Goal: Task Accomplishment & Management: Use online tool/utility

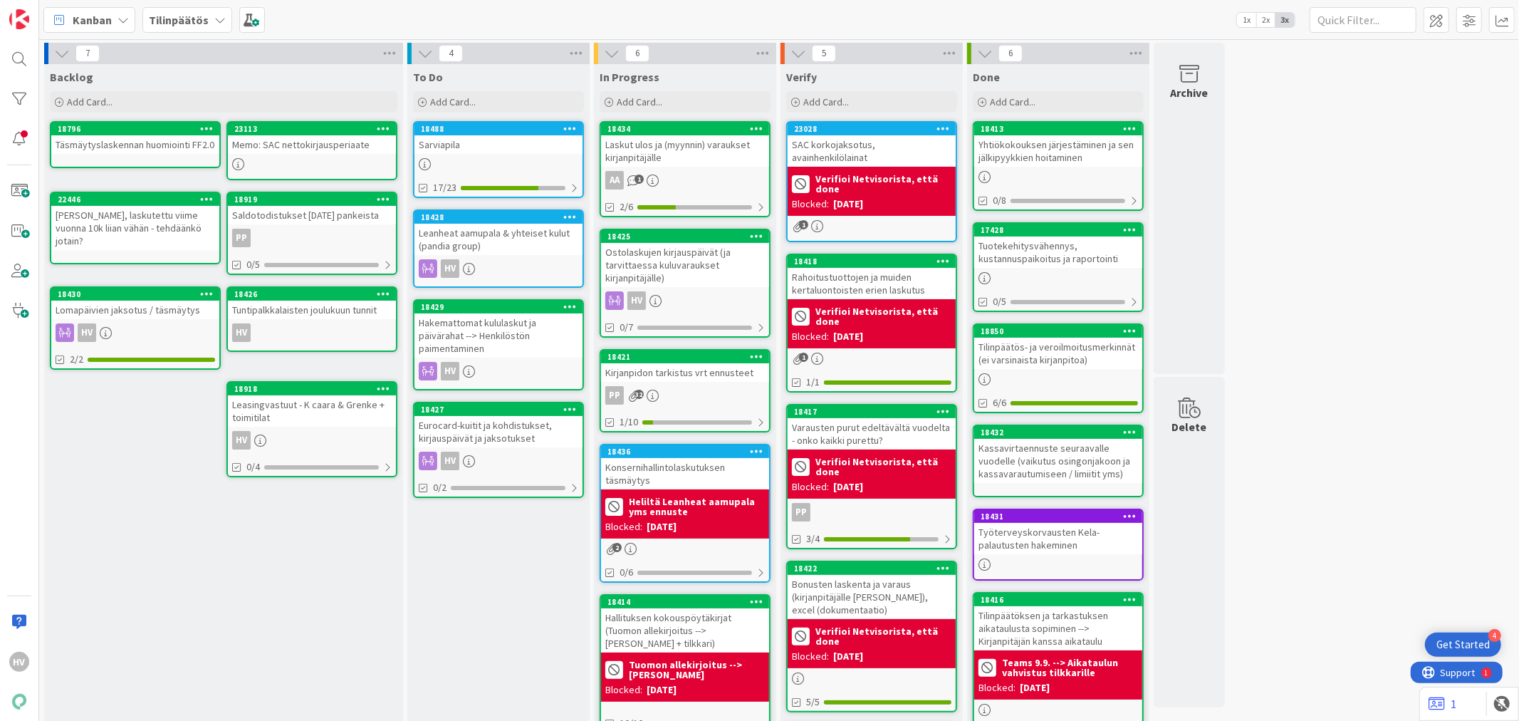
scroll to position [152, 0]
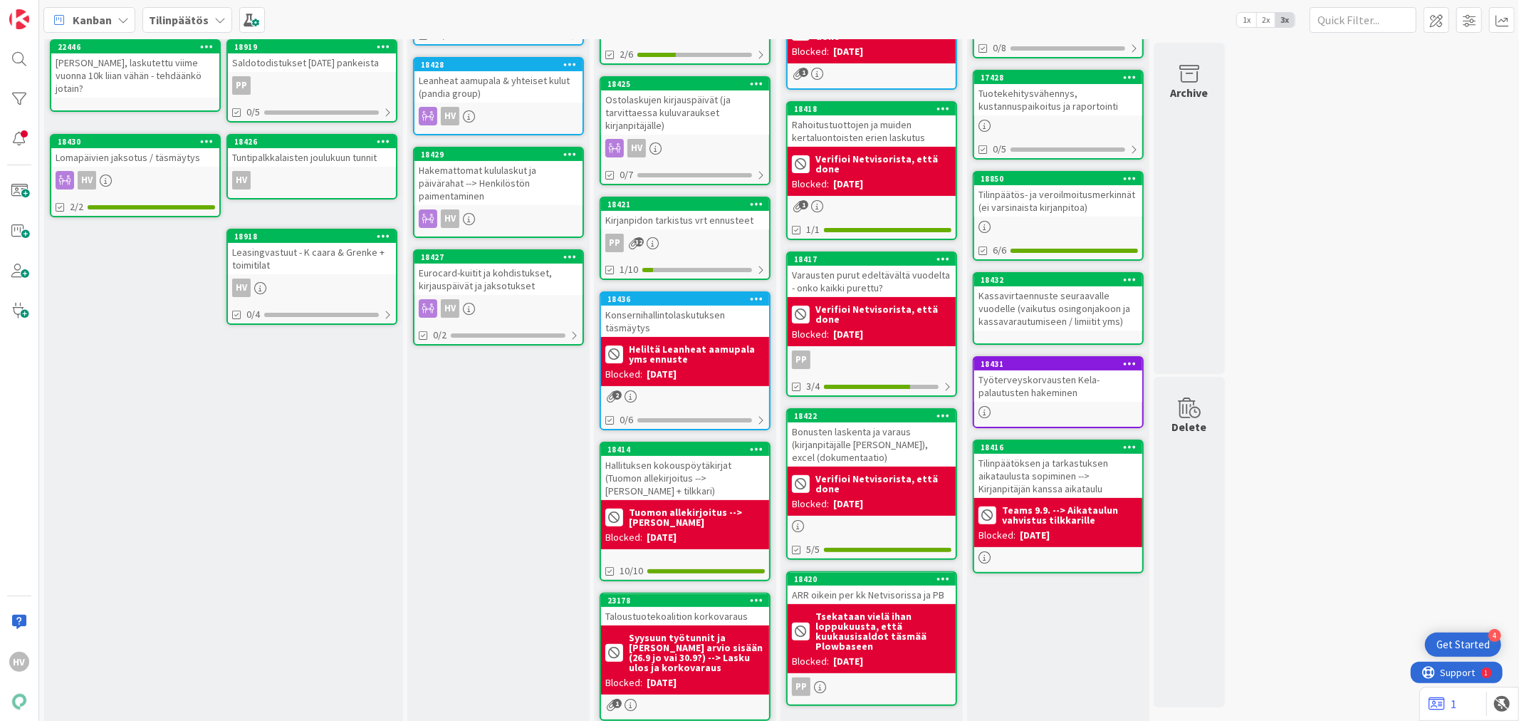
click at [216, 17] on icon at bounding box center [219, 19] width 11 height 11
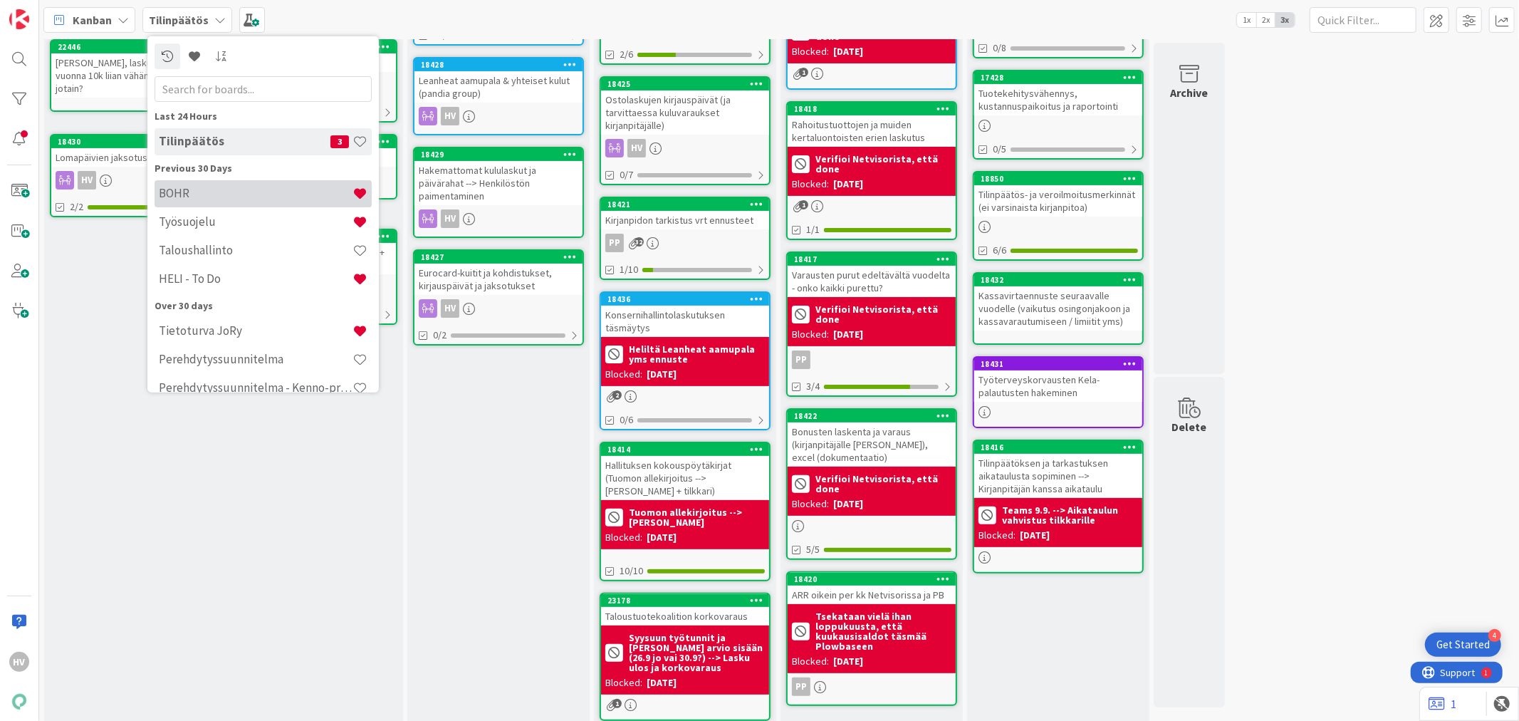
click at [209, 196] on h4 "BOHR" at bounding box center [256, 193] width 194 height 14
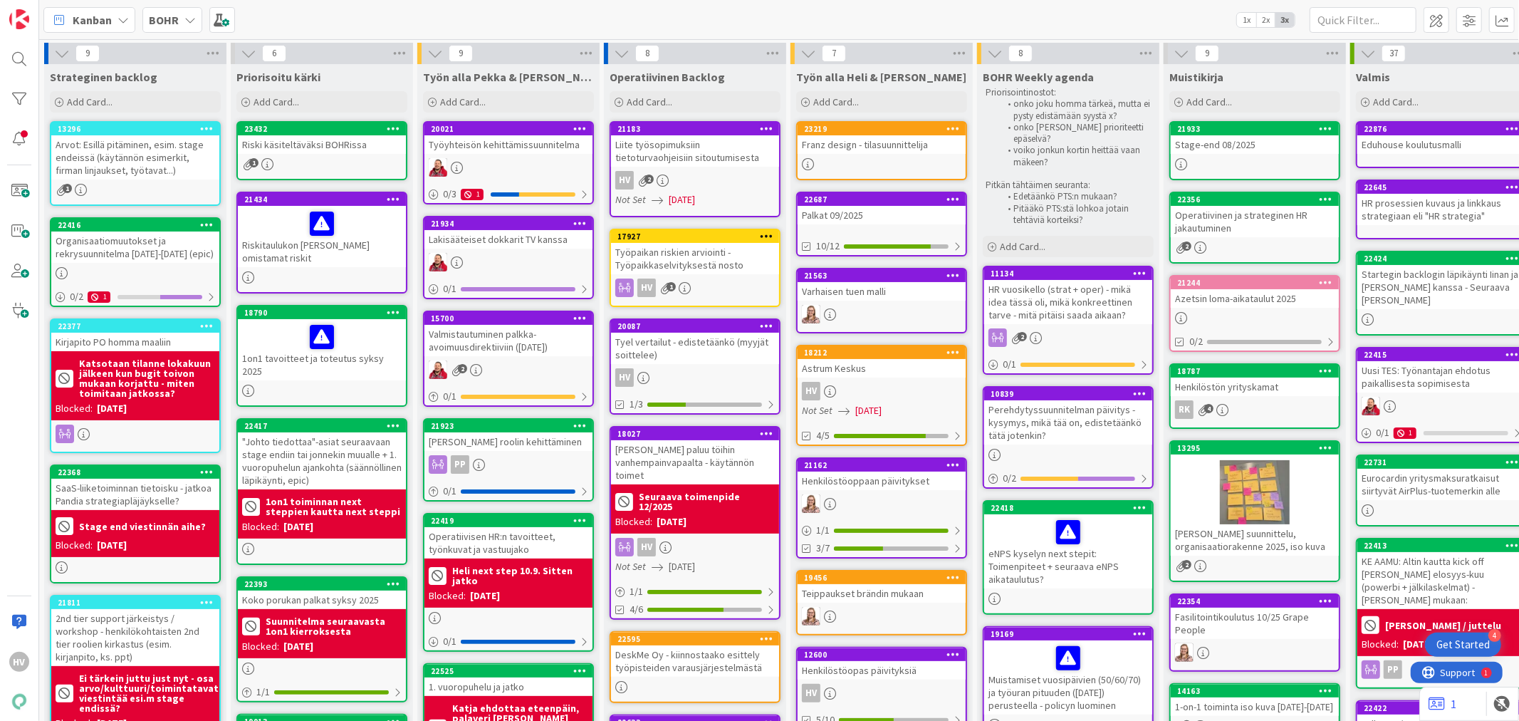
click at [903, 208] on div "Palkat 09/2025" at bounding box center [881, 215] width 168 height 19
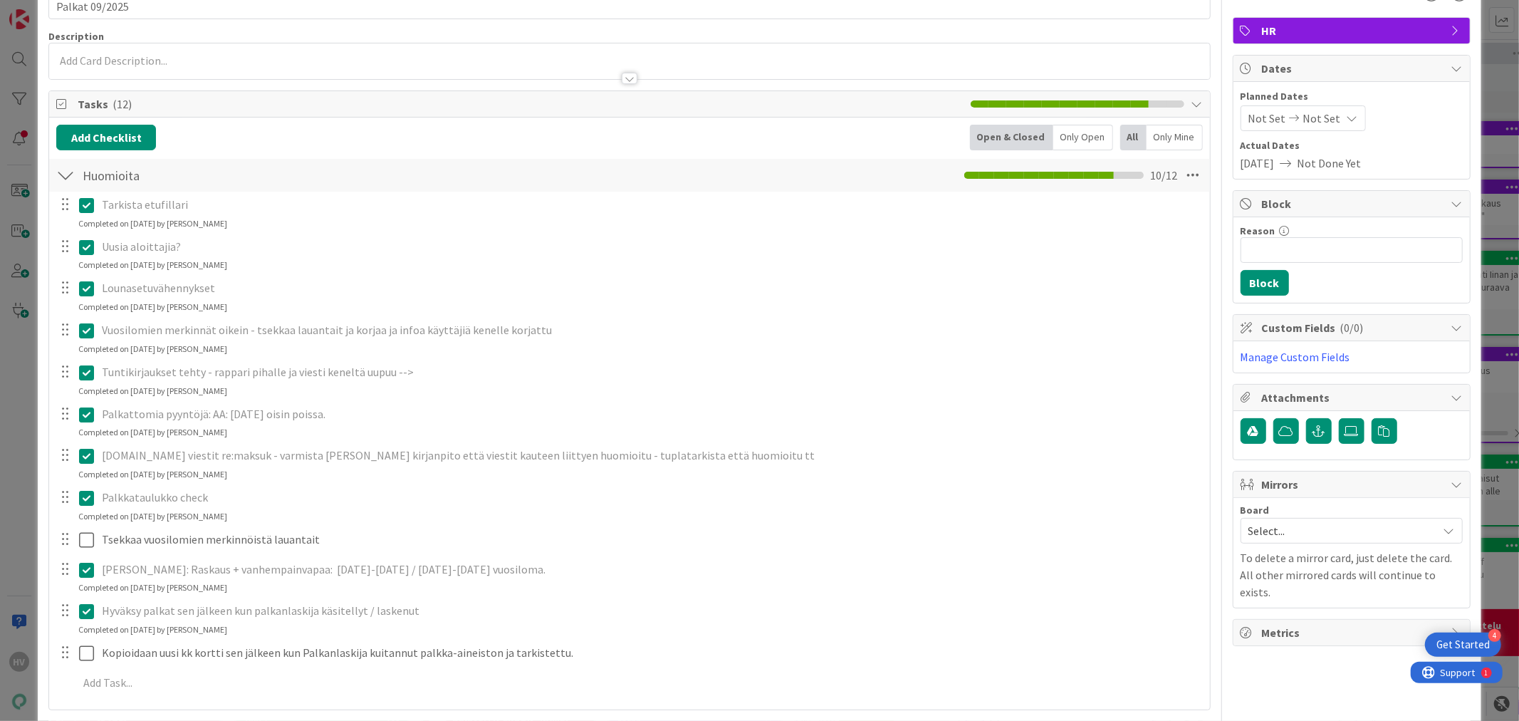
scroll to position [237, 0]
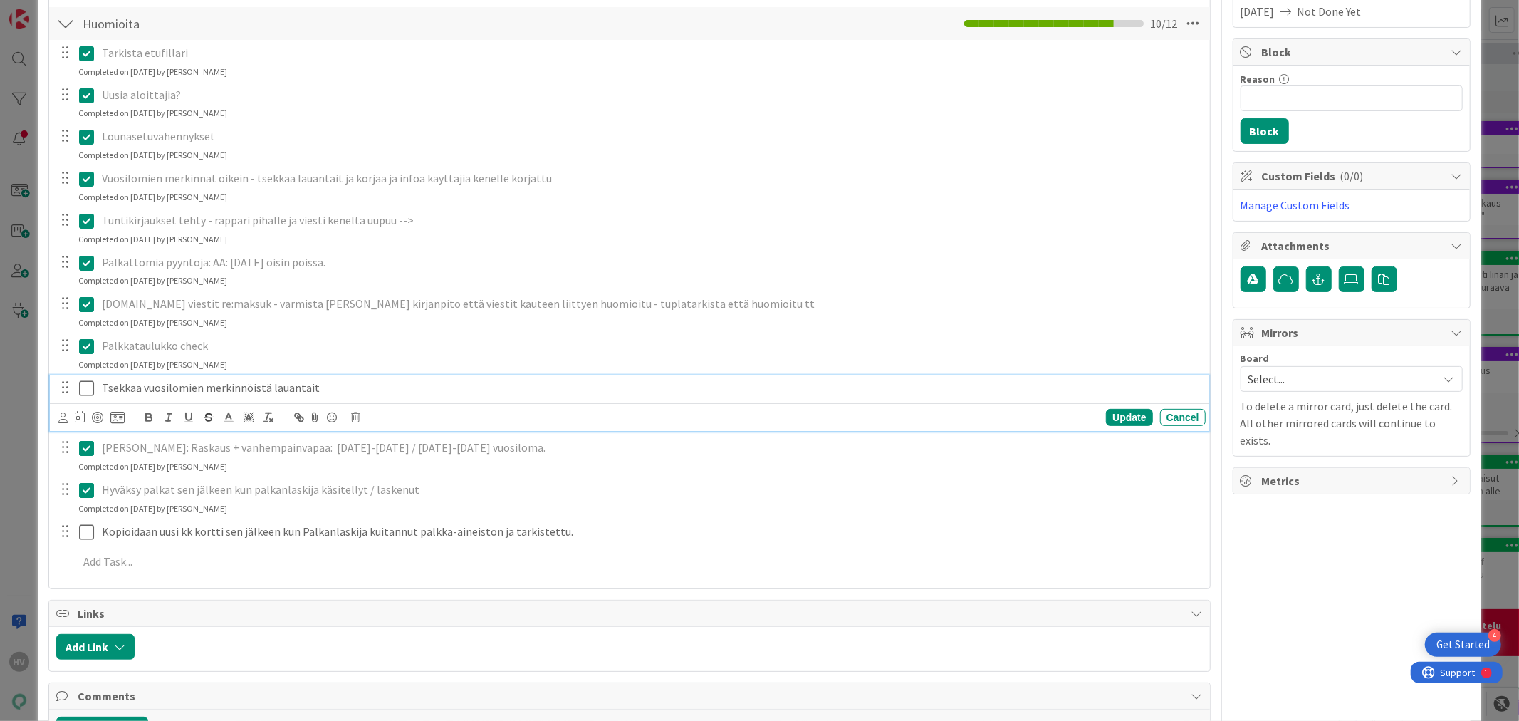
click at [87, 386] on icon at bounding box center [86, 387] width 15 height 17
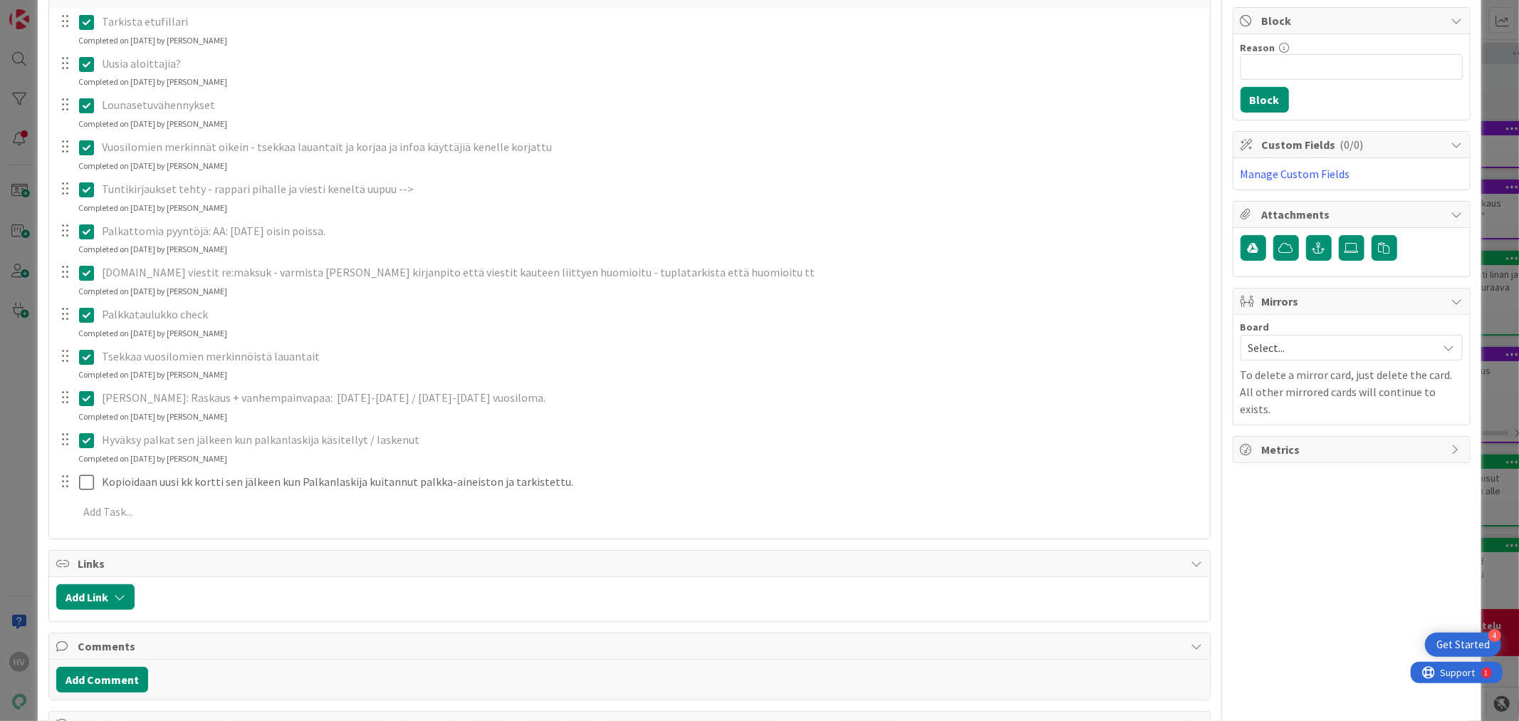
scroll to position [316, 0]
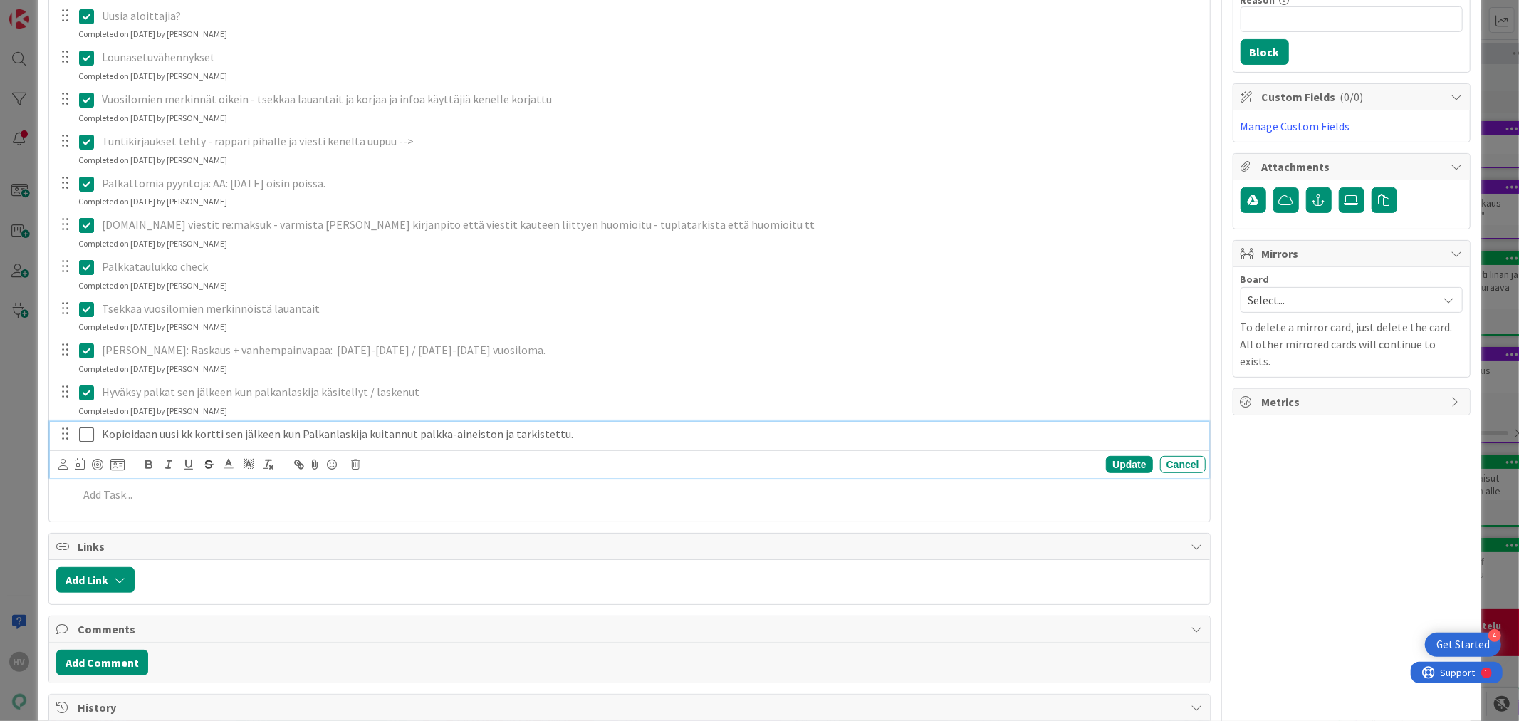
click at [88, 436] on icon at bounding box center [86, 434] width 15 height 17
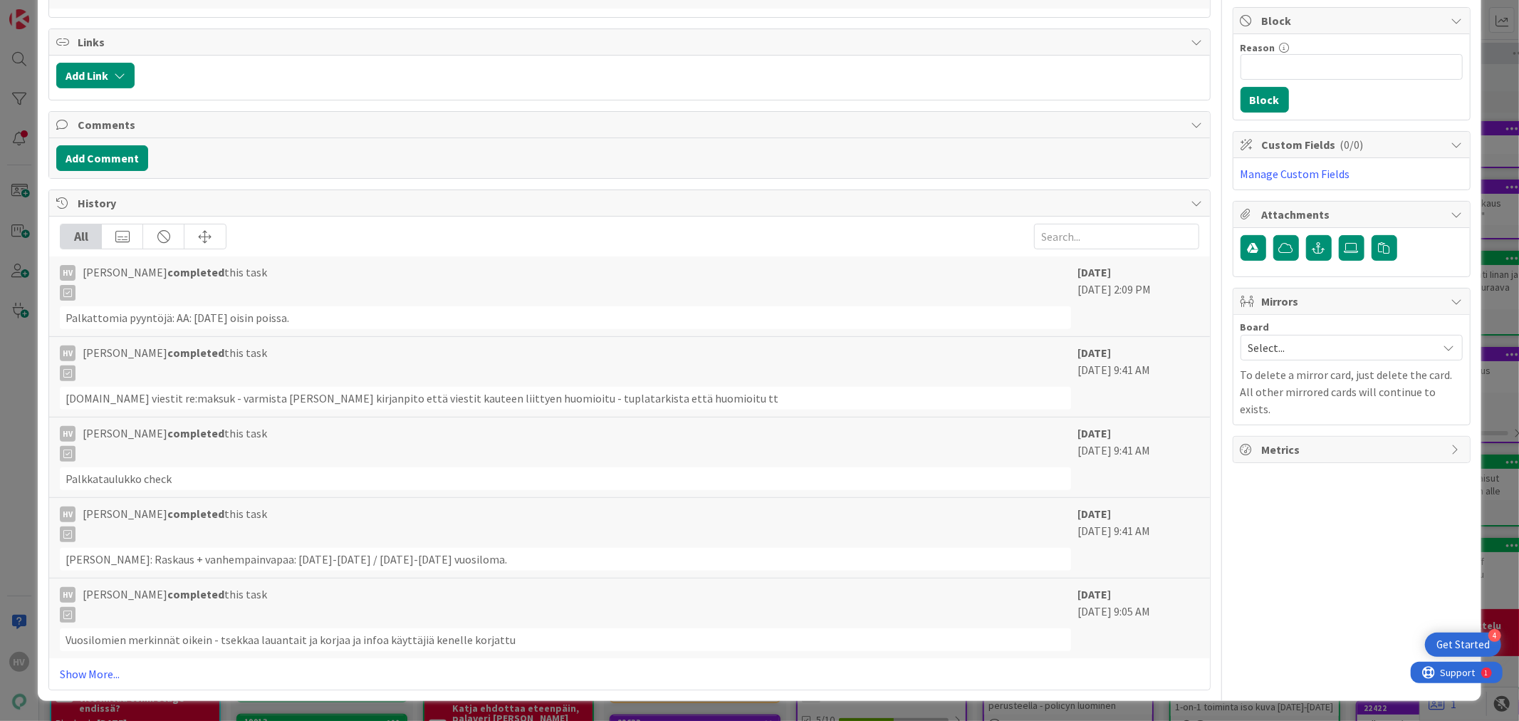
scroll to position [0, 0]
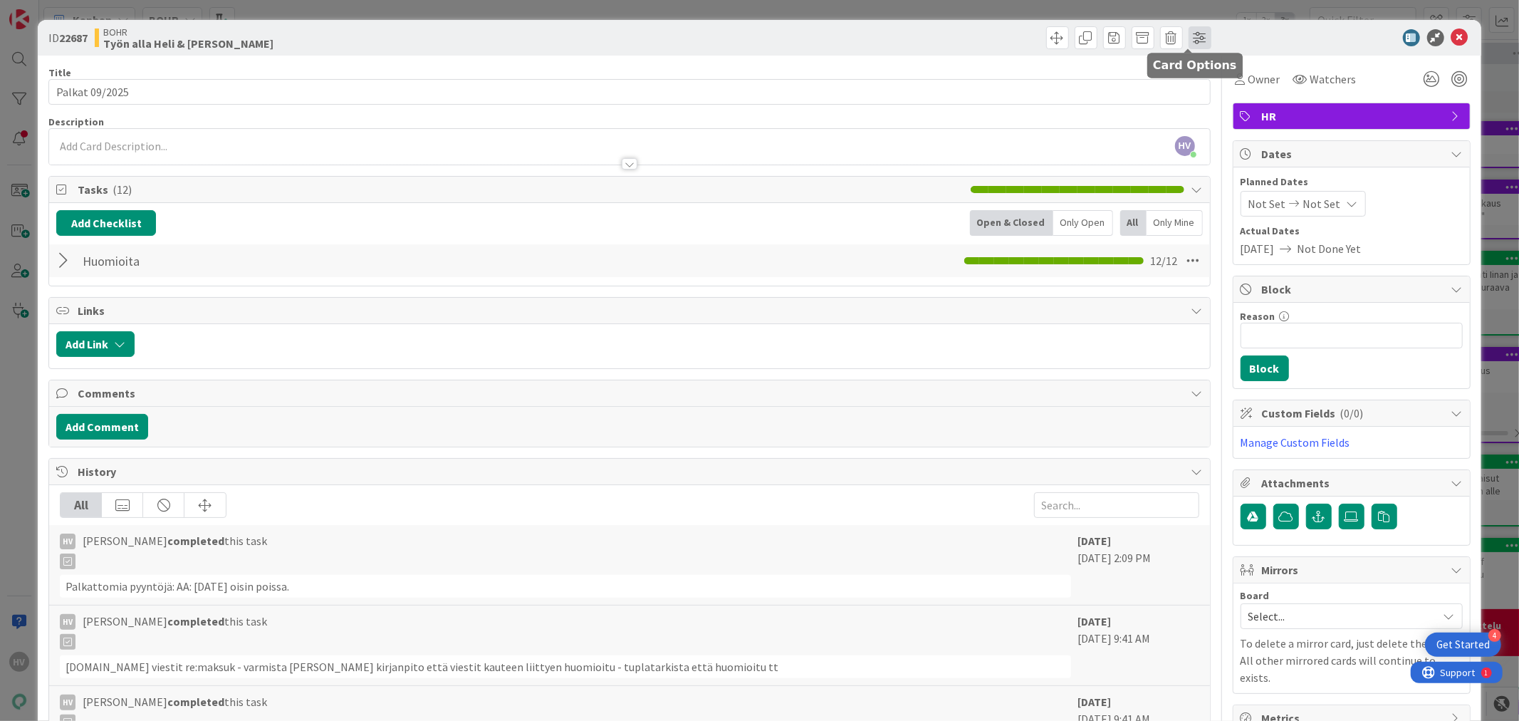
click at [1188, 33] on span at bounding box center [1199, 37] width 23 height 23
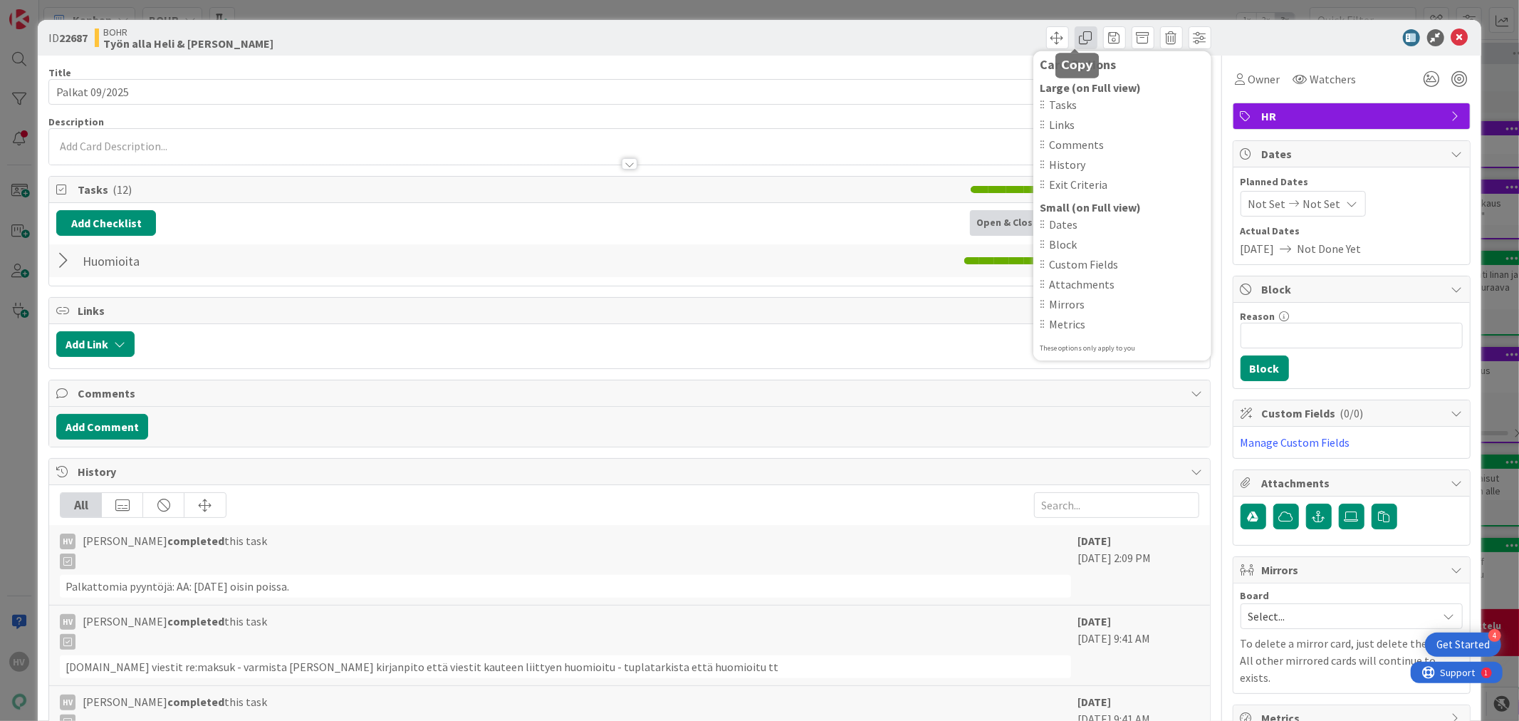
click at [1075, 38] on span at bounding box center [1085, 37] width 23 height 23
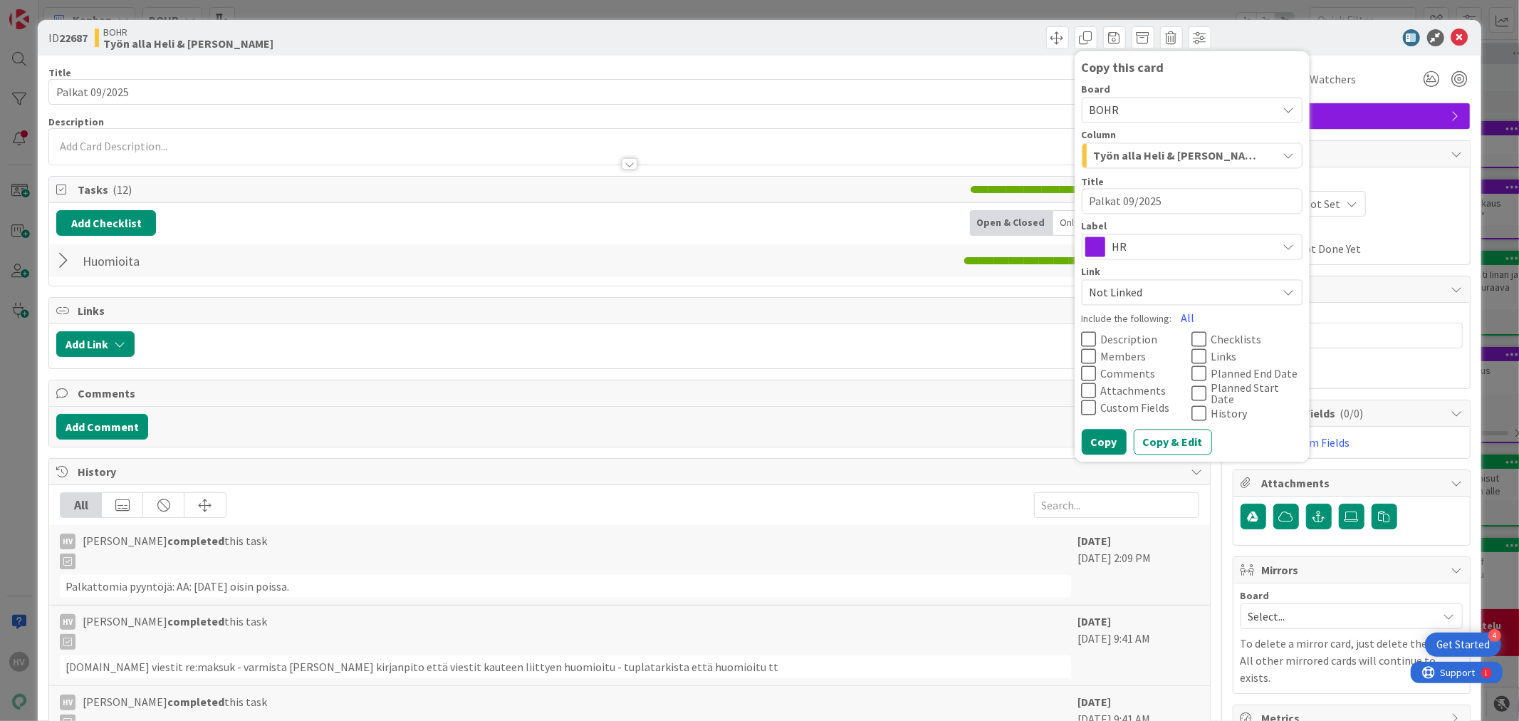
click at [1111, 198] on textarea "Palkat 09/2025" at bounding box center [1191, 201] width 221 height 26
type textarea "x"
type textarea "Palkat 9/2025"
type textarea "x"
type textarea "Palkat /2025"
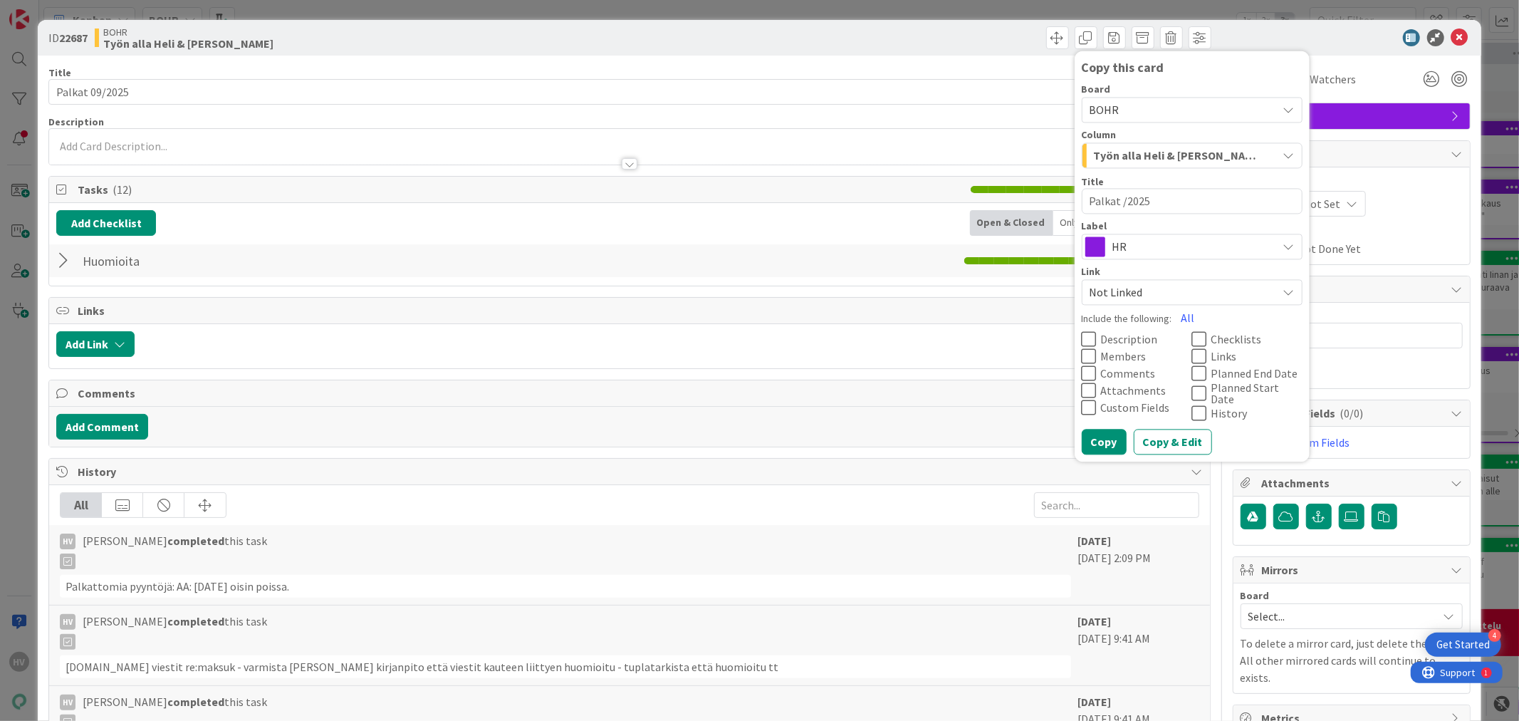
type textarea "x"
type textarea "Palkat 1/2025"
type textarea "x"
type textarea "Palkat 10/2025"
click at [1154, 243] on span "HR" at bounding box center [1191, 247] width 158 height 20
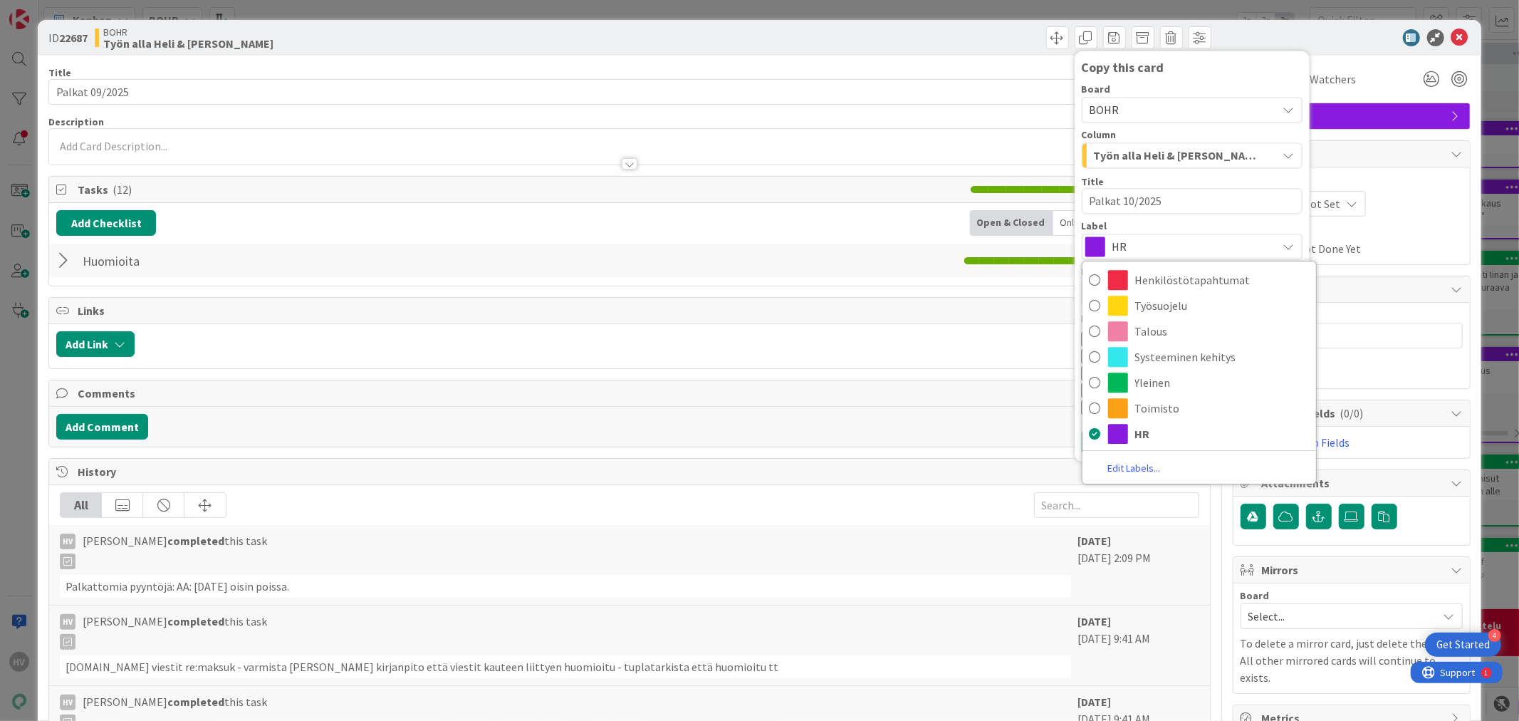
click at [1154, 243] on span "HR" at bounding box center [1191, 247] width 158 height 20
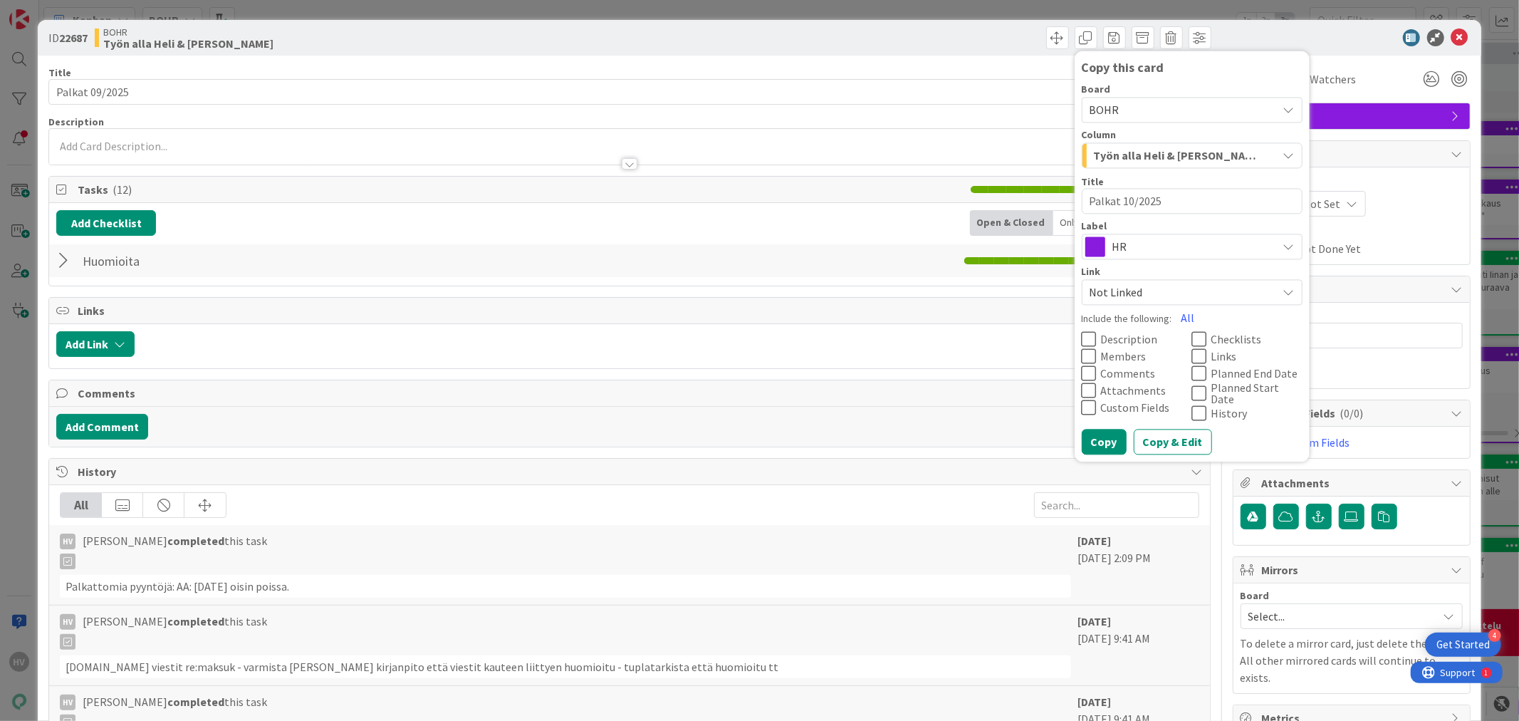
click at [1132, 154] on span "Työn alla Heli & [PERSON_NAME]" at bounding box center [1176, 155] width 164 height 19
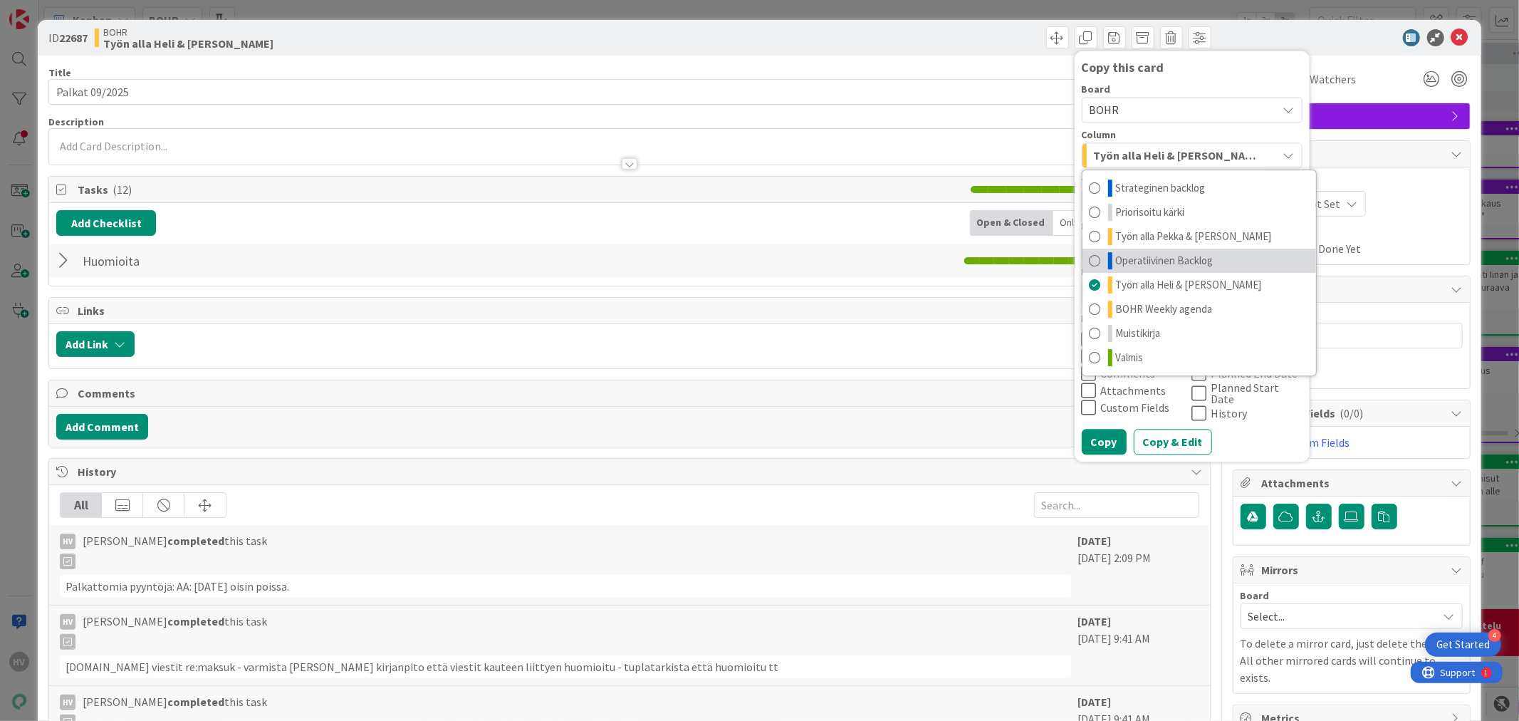
click at [1137, 256] on span "Operatiivinen Backlog" at bounding box center [1165, 260] width 98 height 17
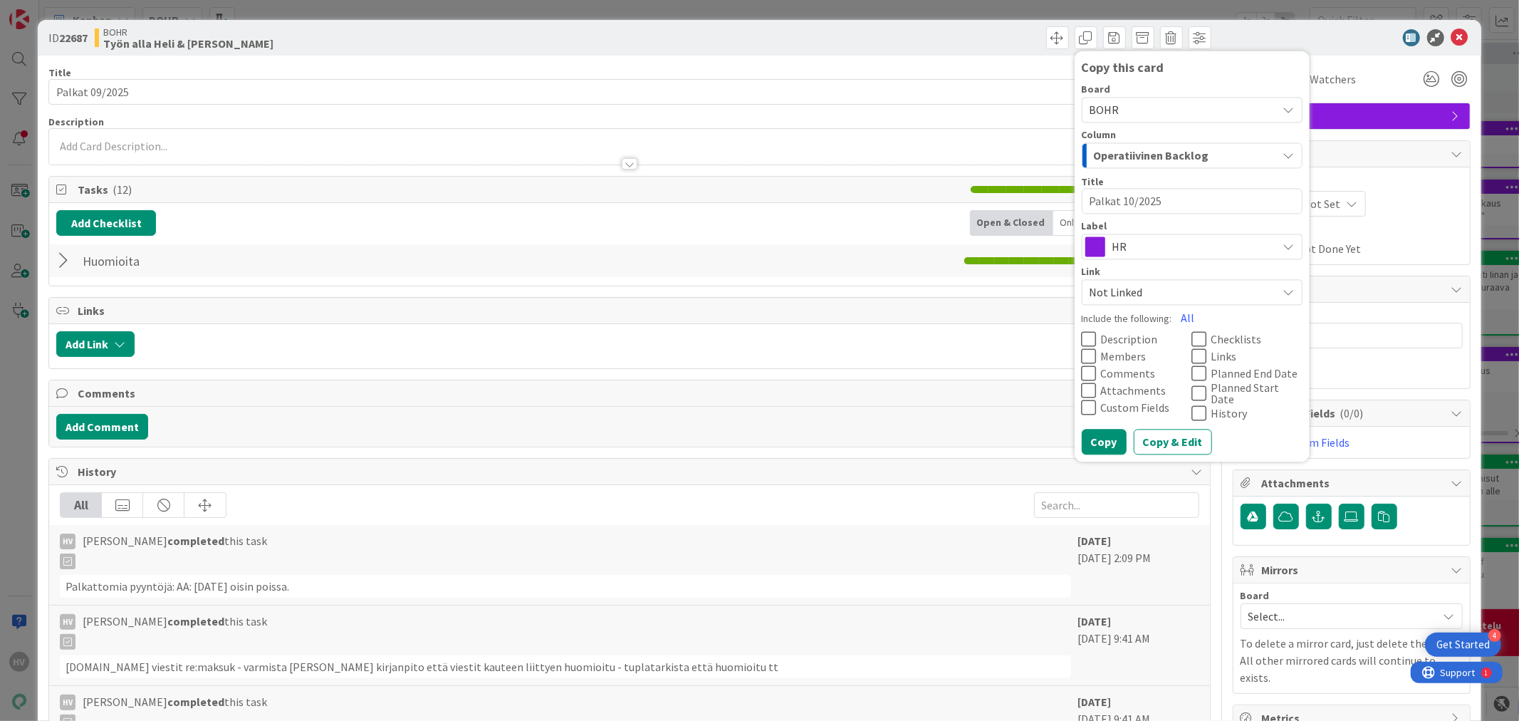
click at [1218, 340] on span "Checklists" at bounding box center [1236, 339] width 51 height 11
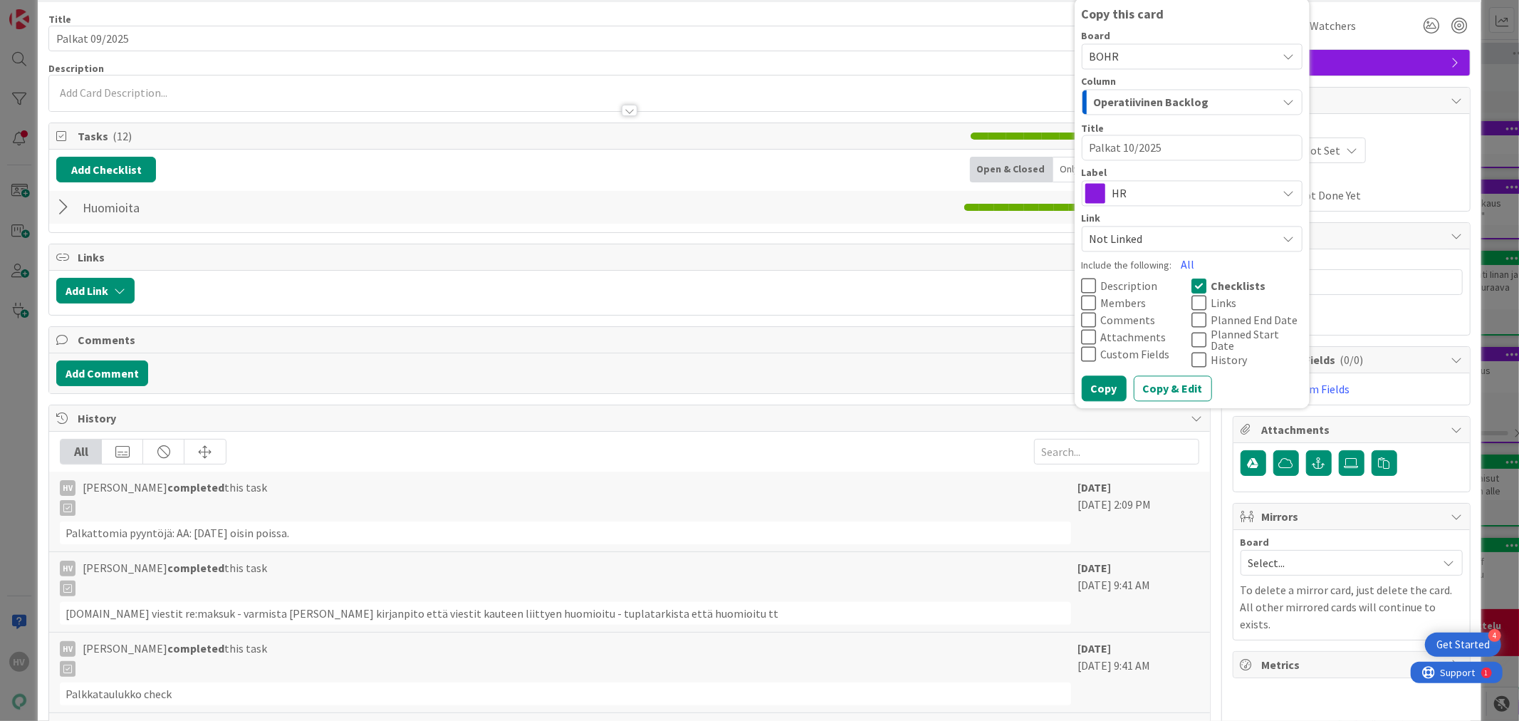
scroll to position [79, 0]
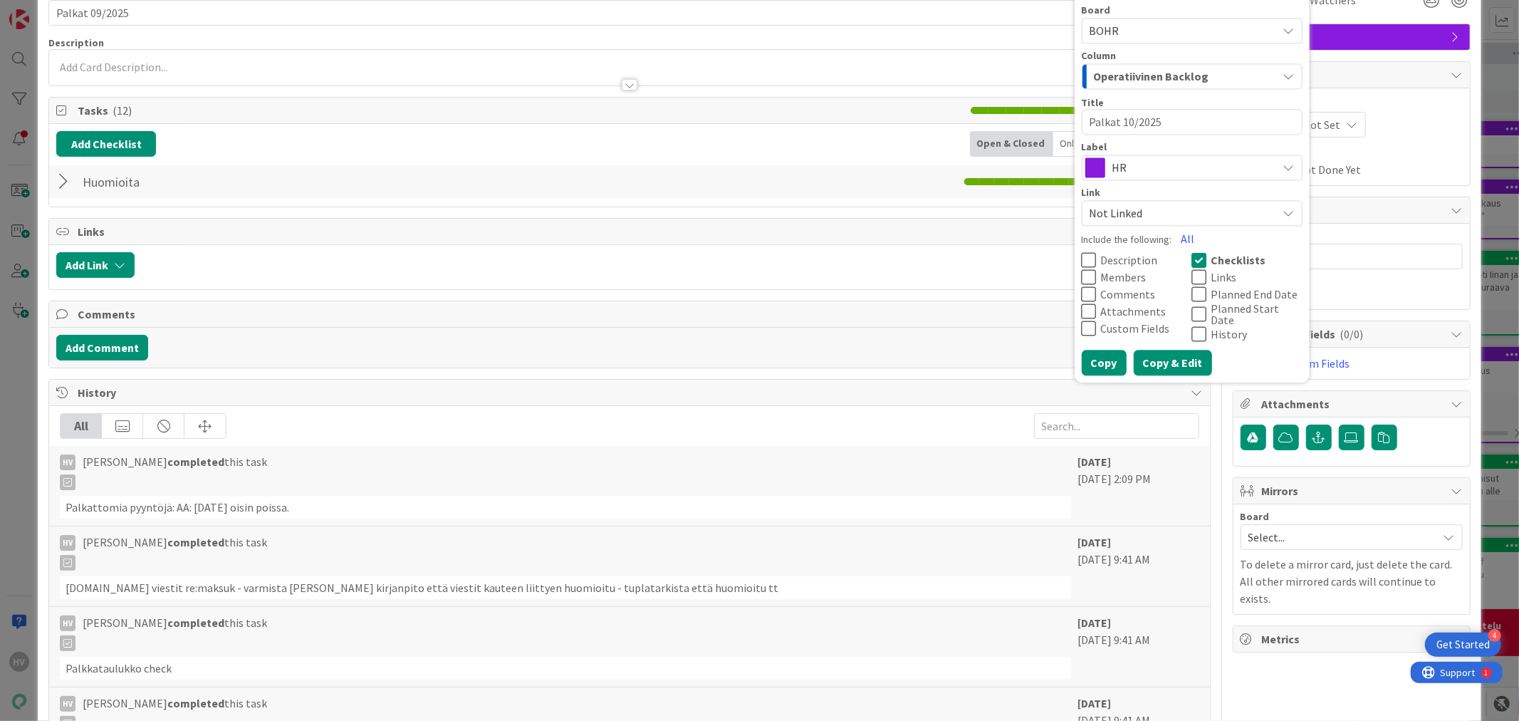
click at [1141, 358] on button "Copy & Edit" at bounding box center [1172, 363] width 78 height 26
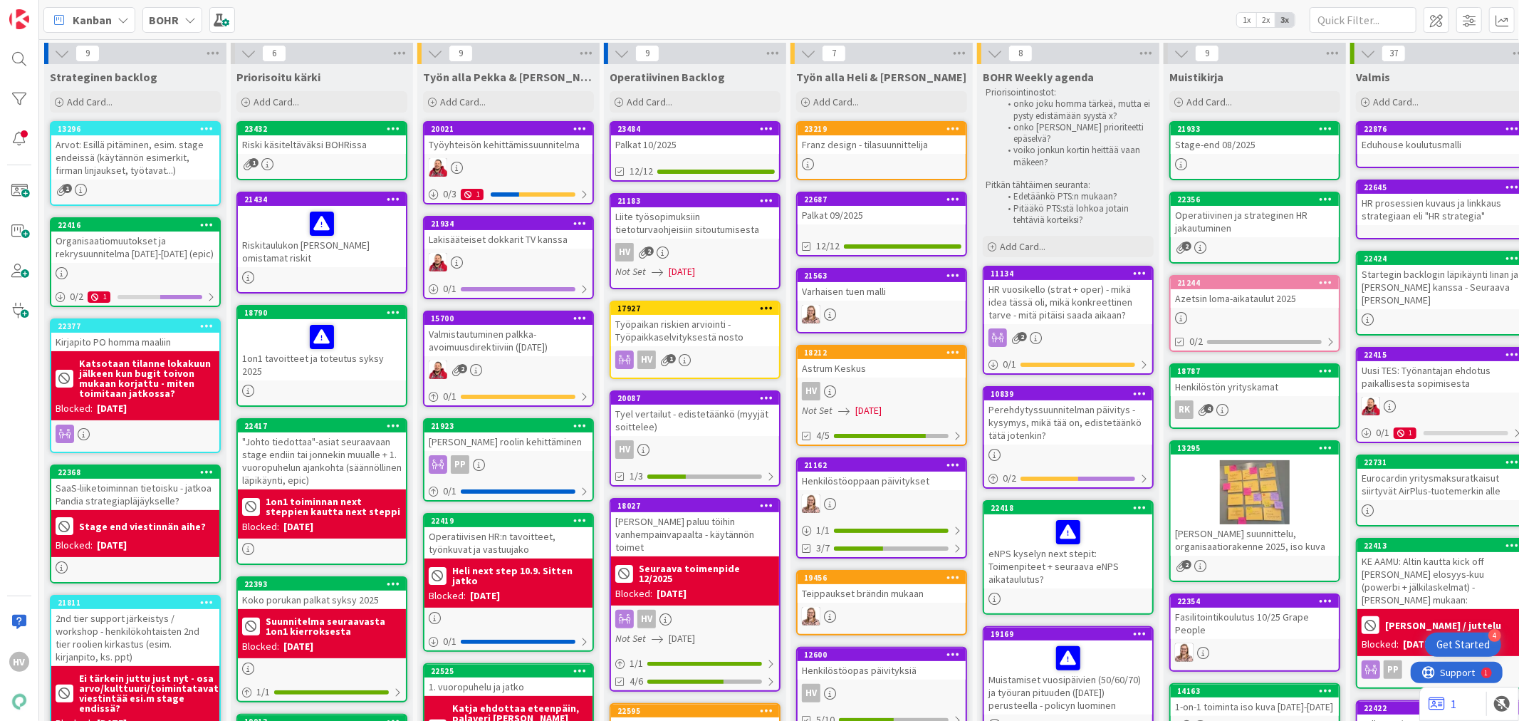
type textarea "x"
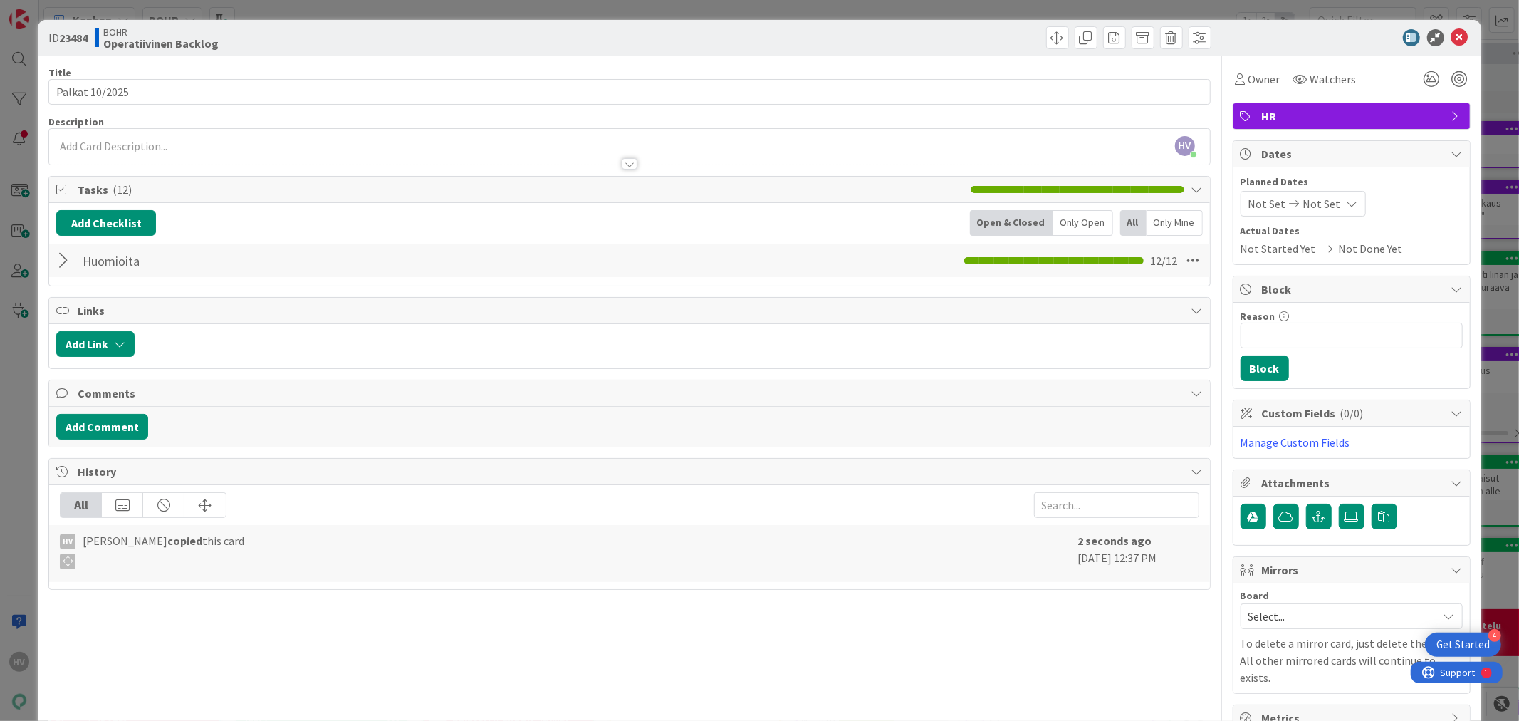
click at [66, 262] on div at bounding box center [65, 261] width 19 height 26
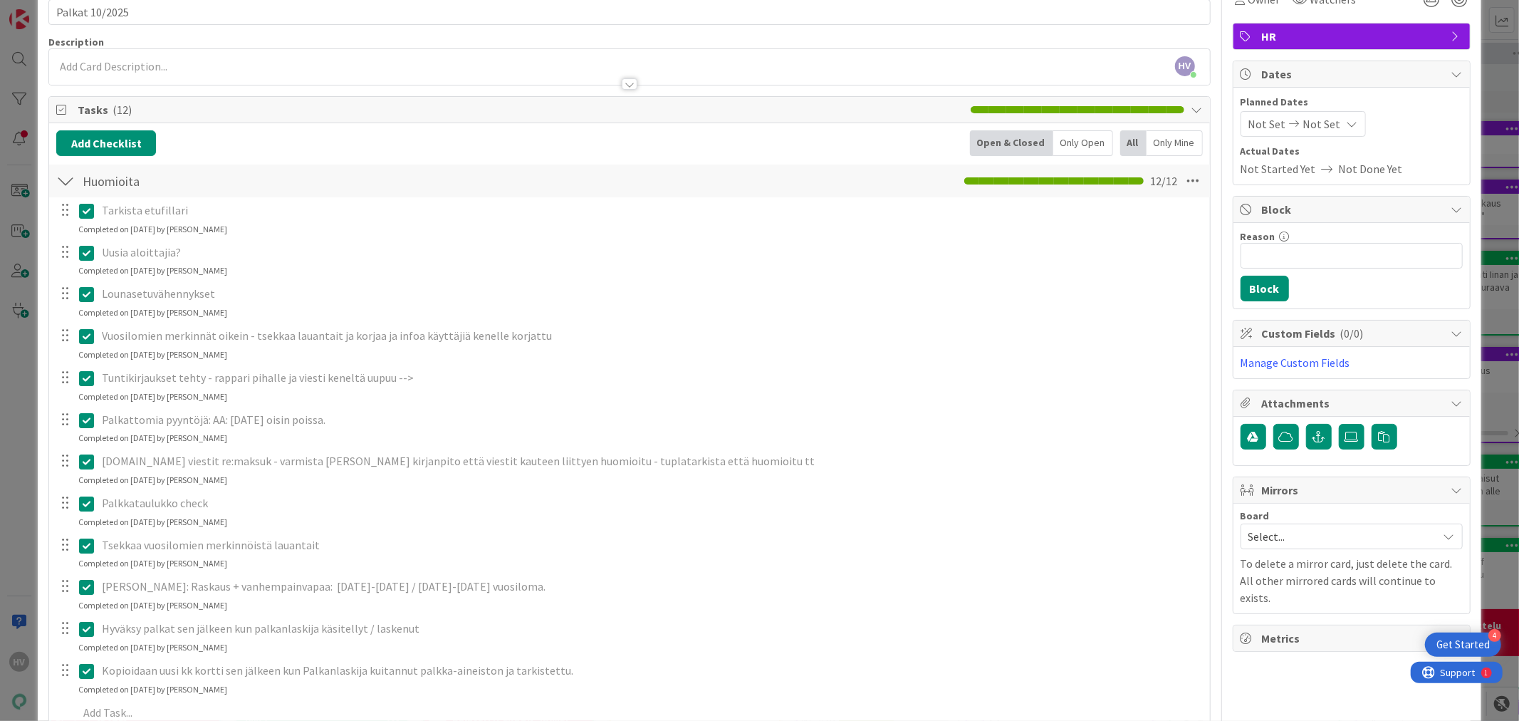
scroll to position [79, 0]
click at [1180, 182] on icon at bounding box center [1193, 182] width 26 height 26
click at [83, 211] on icon at bounding box center [86, 211] width 15 height 17
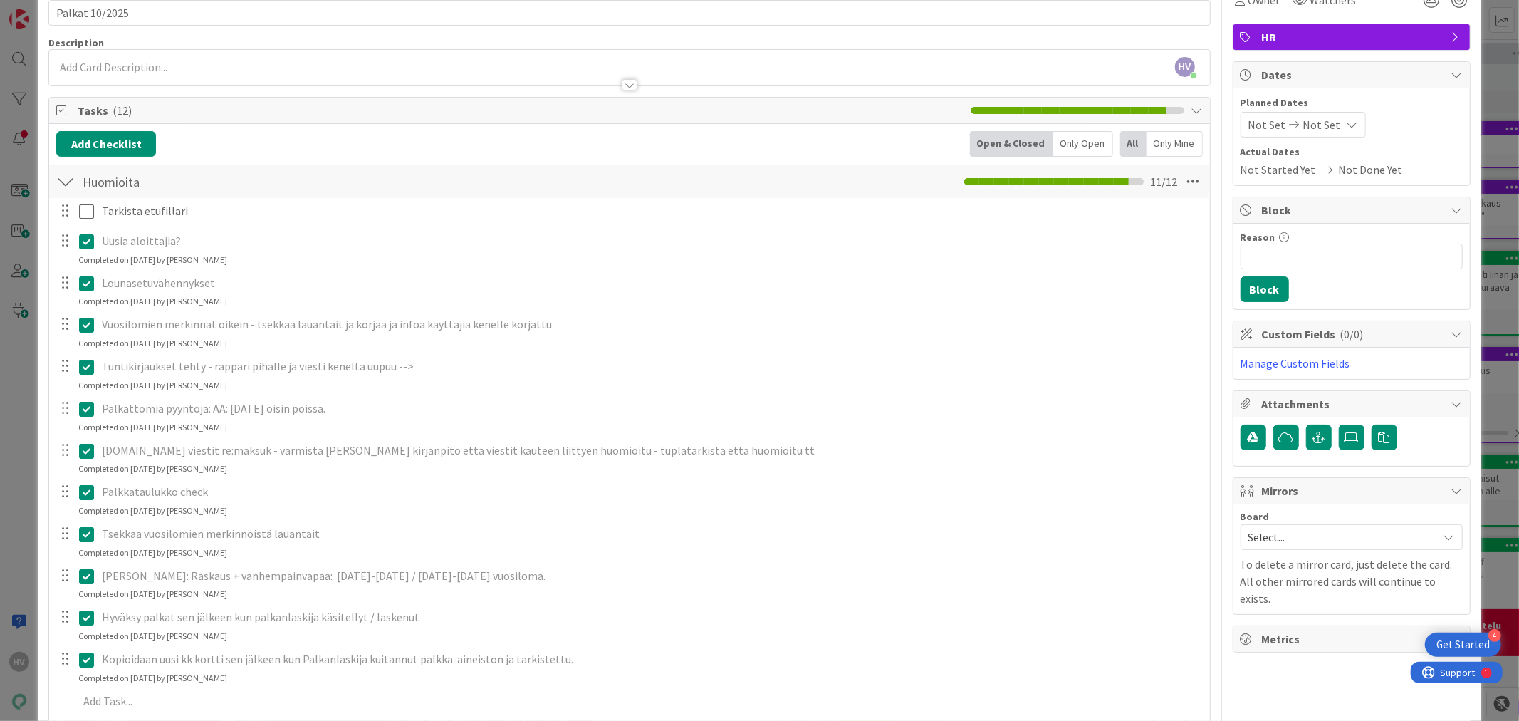
click at [86, 276] on div "Tarkista etufillari Update Cancel Uusia aloittajia? Update Cancel Completed on …" at bounding box center [629, 458] width 1146 height 521
click at [89, 282] on icon at bounding box center [86, 283] width 15 height 17
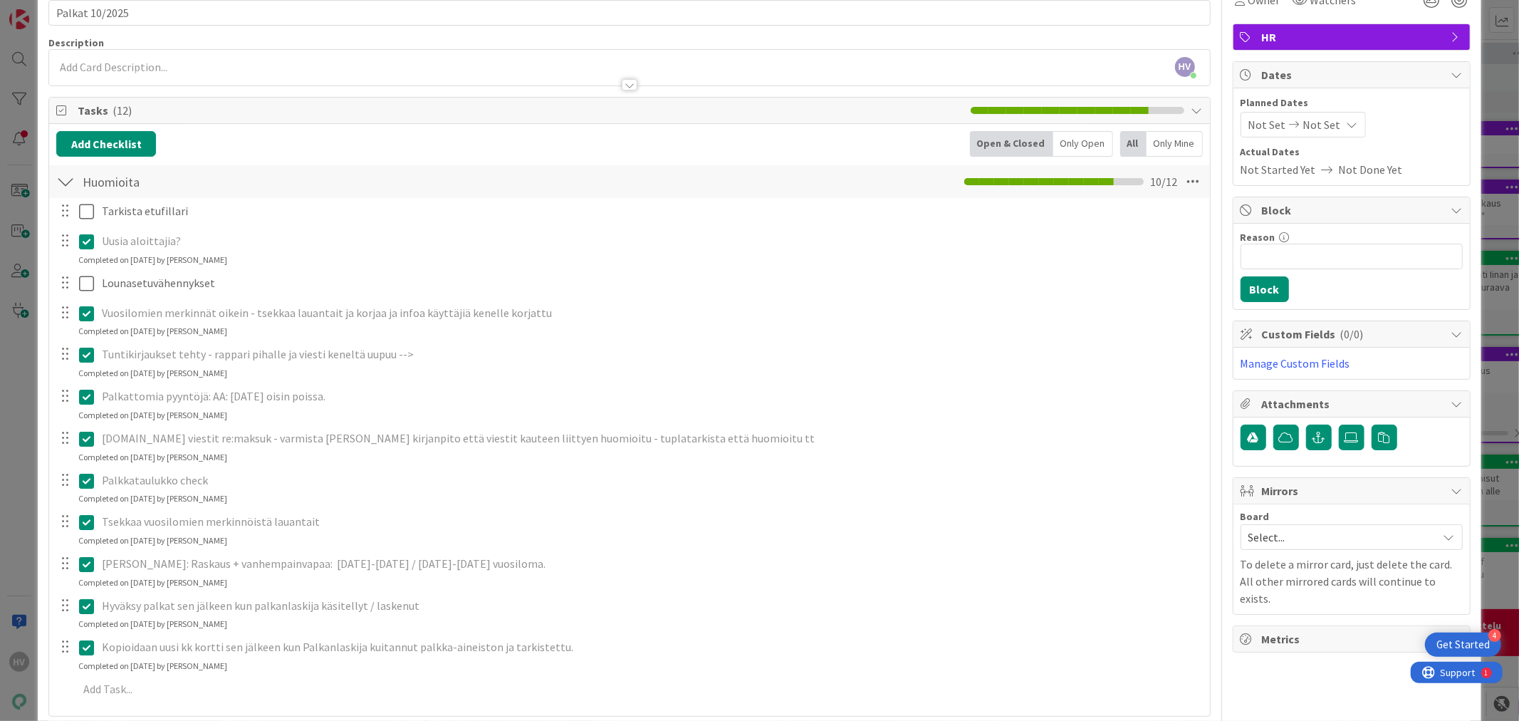
click at [88, 239] on icon at bounding box center [86, 241] width 15 height 17
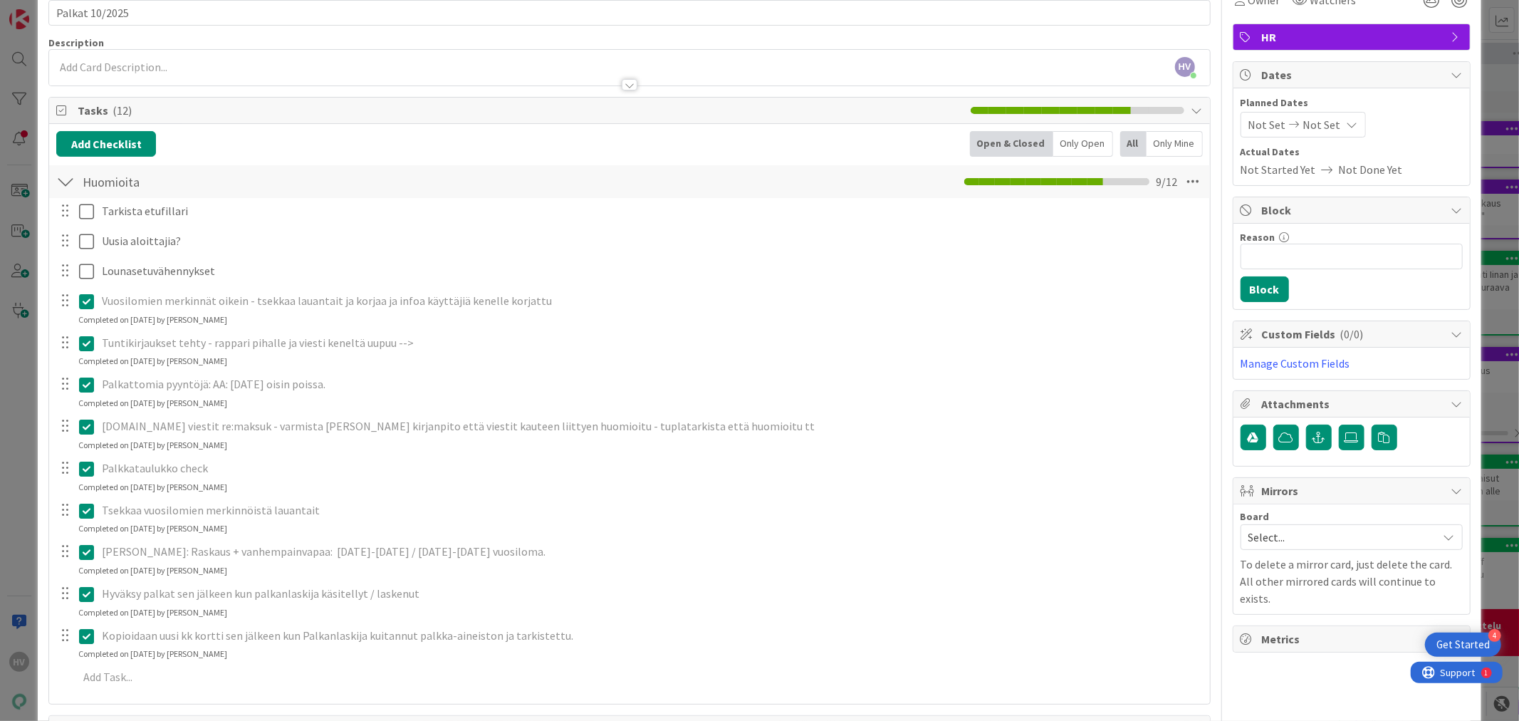
click at [90, 330] on div "Tarkista etufillari Update Cancel Uusia aloittajia? Update Cancel Lounasetuvähe…" at bounding box center [629, 446] width 1146 height 497
click at [88, 342] on icon at bounding box center [86, 343] width 15 height 17
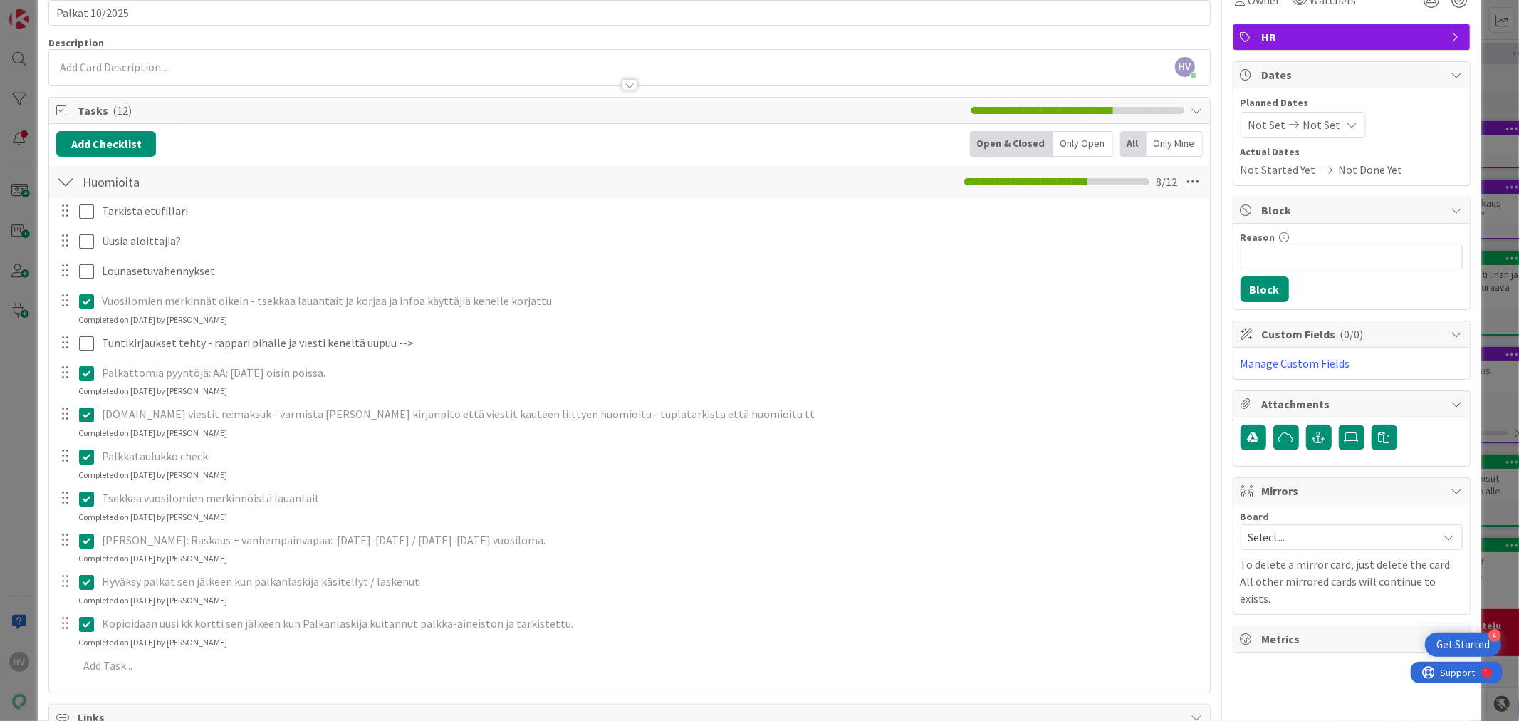
click at [82, 402] on div "Tarkista etufillari Update Cancel Uusia aloittajia? Update Cancel Lounasetuvähe…" at bounding box center [629, 441] width 1146 height 486
click at [357, 387] on div "Palkattomia pyyntöjä: AA: [DATE] oisin poissa. Update Cancel Completed on [DATE…" at bounding box center [629, 379] width 1158 height 38
click at [87, 369] on icon at bounding box center [86, 373] width 15 height 17
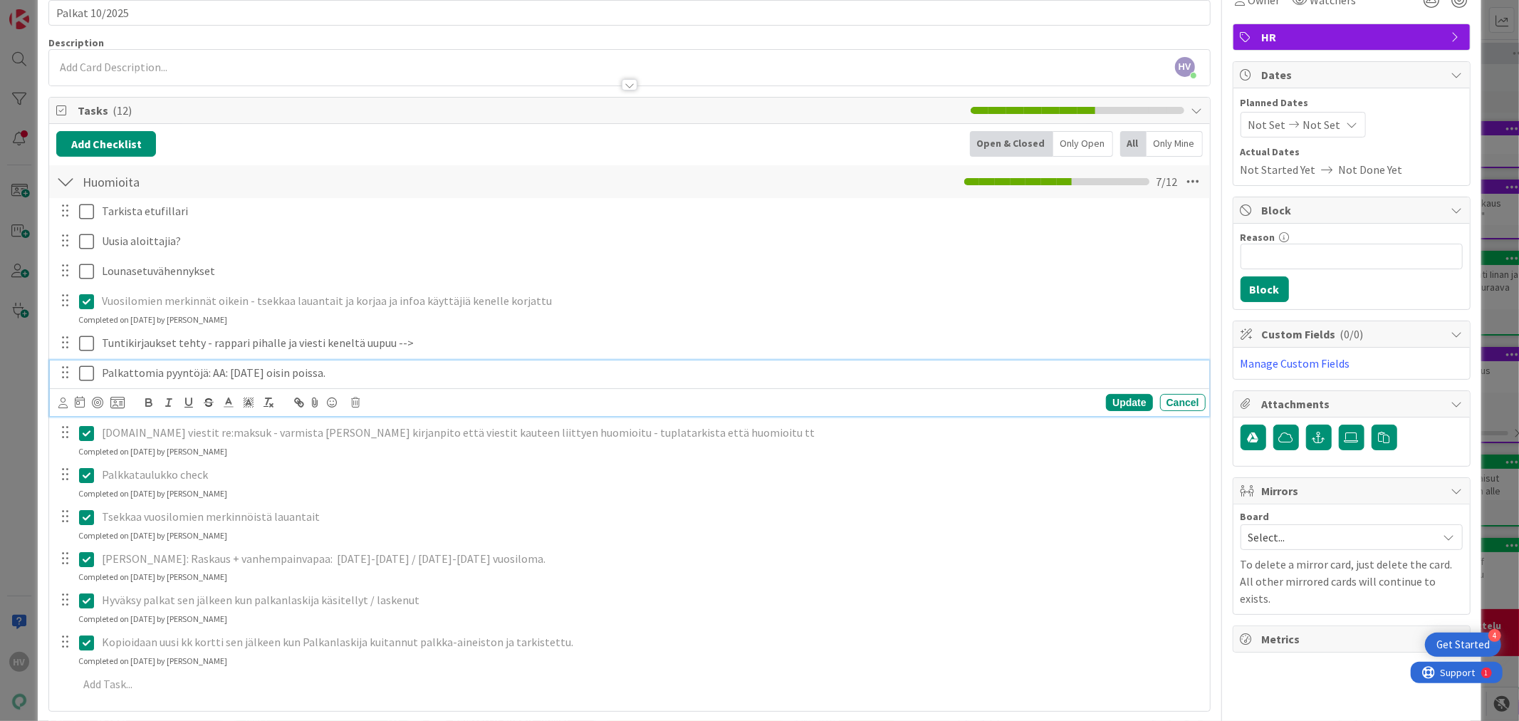
click at [373, 370] on p "Palkattomia pyyntöjä: AA: [DATE] oisin poissa." at bounding box center [651, 373] width 1098 height 16
drag, startPoint x: 358, startPoint y: 374, endPoint x: 200, endPoint y: 374, distance: 158.1
click at [200, 374] on p "Palkattomia pyyntöjä: AA: [DATE] oisin poissa." at bounding box center [651, 373] width 1098 height 16
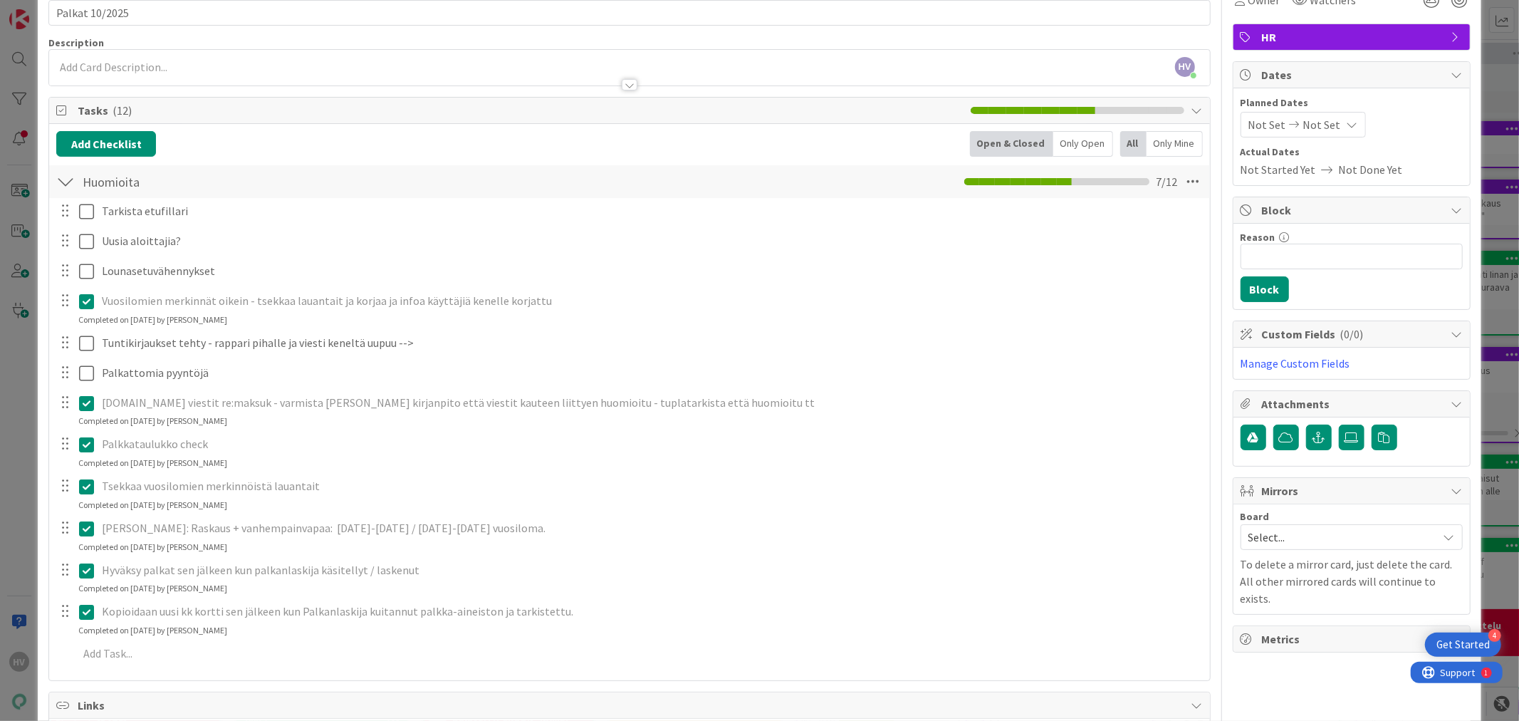
click at [87, 301] on icon at bounding box center [86, 301] width 15 height 17
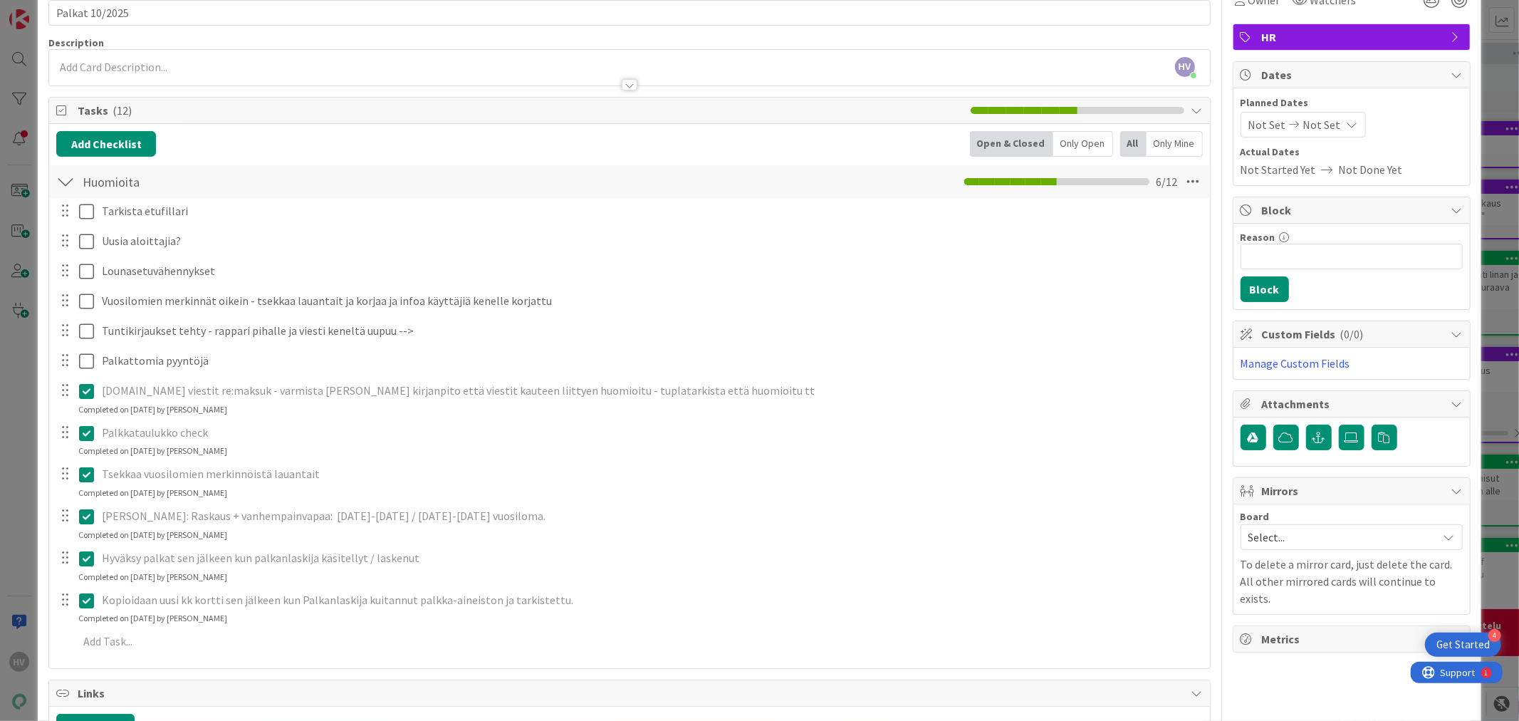
click at [87, 424] on div "Tarkista etufillari Update Cancel Uusia aloittajia? Update Cancel Lounasetuvähe…" at bounding box center [629, 428] width 1146 height 461
click at [90, 392] on icon at bounding box center [86, 390] width 15 height 17
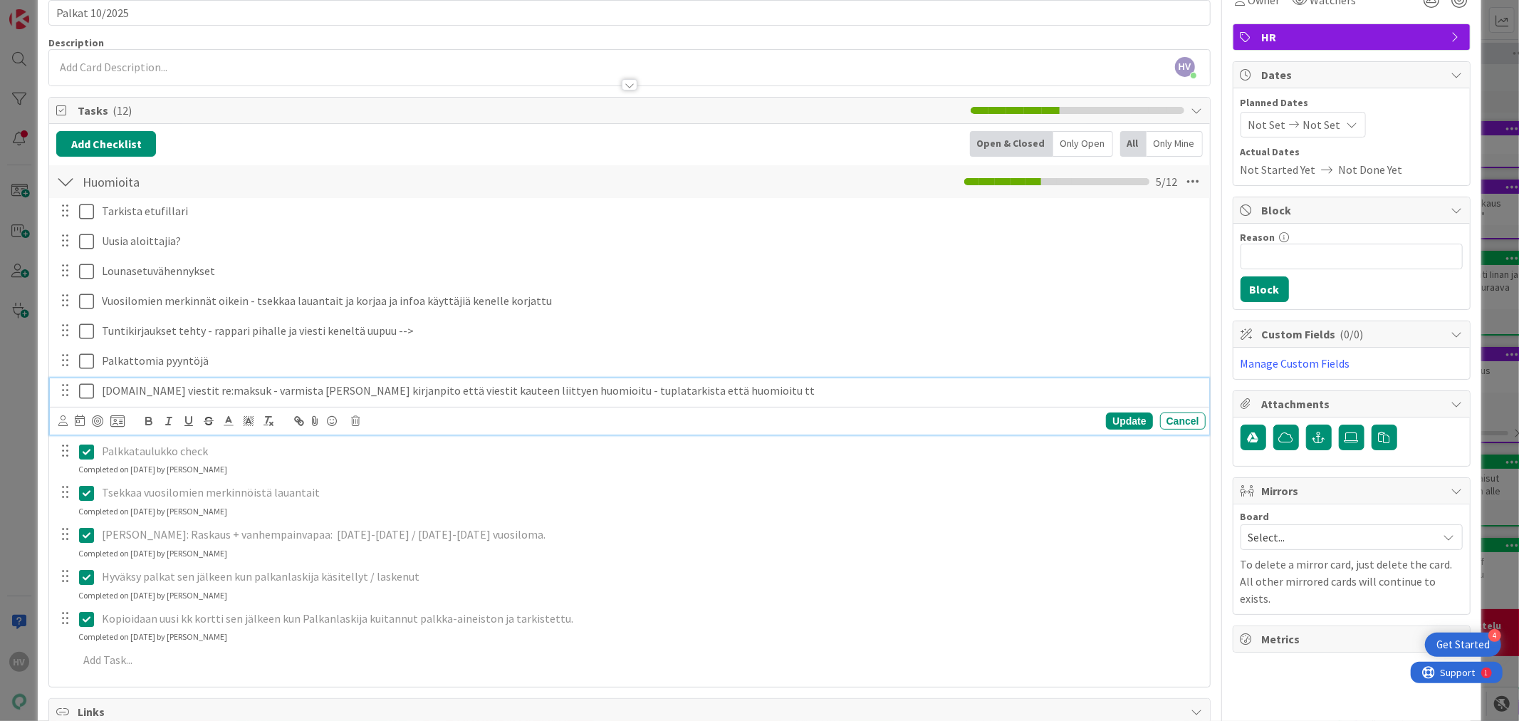
click at [544, 387] on p "[DOMAIN_NAME] viestit re:maksuk - varmista [PERSON_NAME] kirjanpito että viesti…" at bounding box center [651, 390] width 1098 height 16
click at [728, 395] on p "[DOMAIN_NAME] viestit re:maksuk - varmista [PERSON_NAME] kirjanpito että viesti…" at bounding box center [651, 390] width 1098 height 16
drag, startPoint x: 737, startPoint y: 392, endPoint x: 536, endPoint y: 378, distance: 201.2
click at [536, 378] on div "[DOMAIN_NAME] viestit re:maksuk - varmista [PERSON_NAME] kirjanpito että viesti…" at bounding box center [650, 390] width 1109 height 25
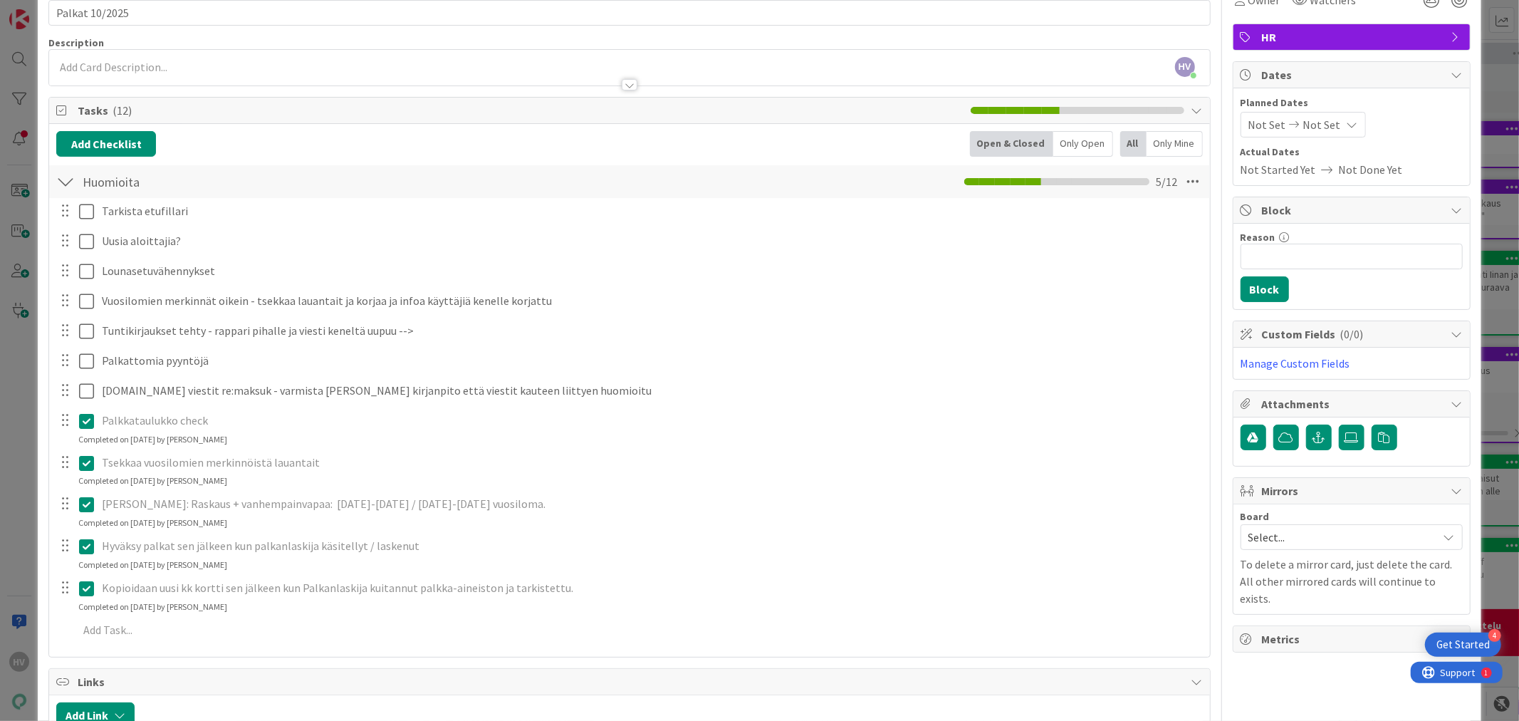
click at [88, 419] on icon at bounding box center [86, 420] width 15 height 17
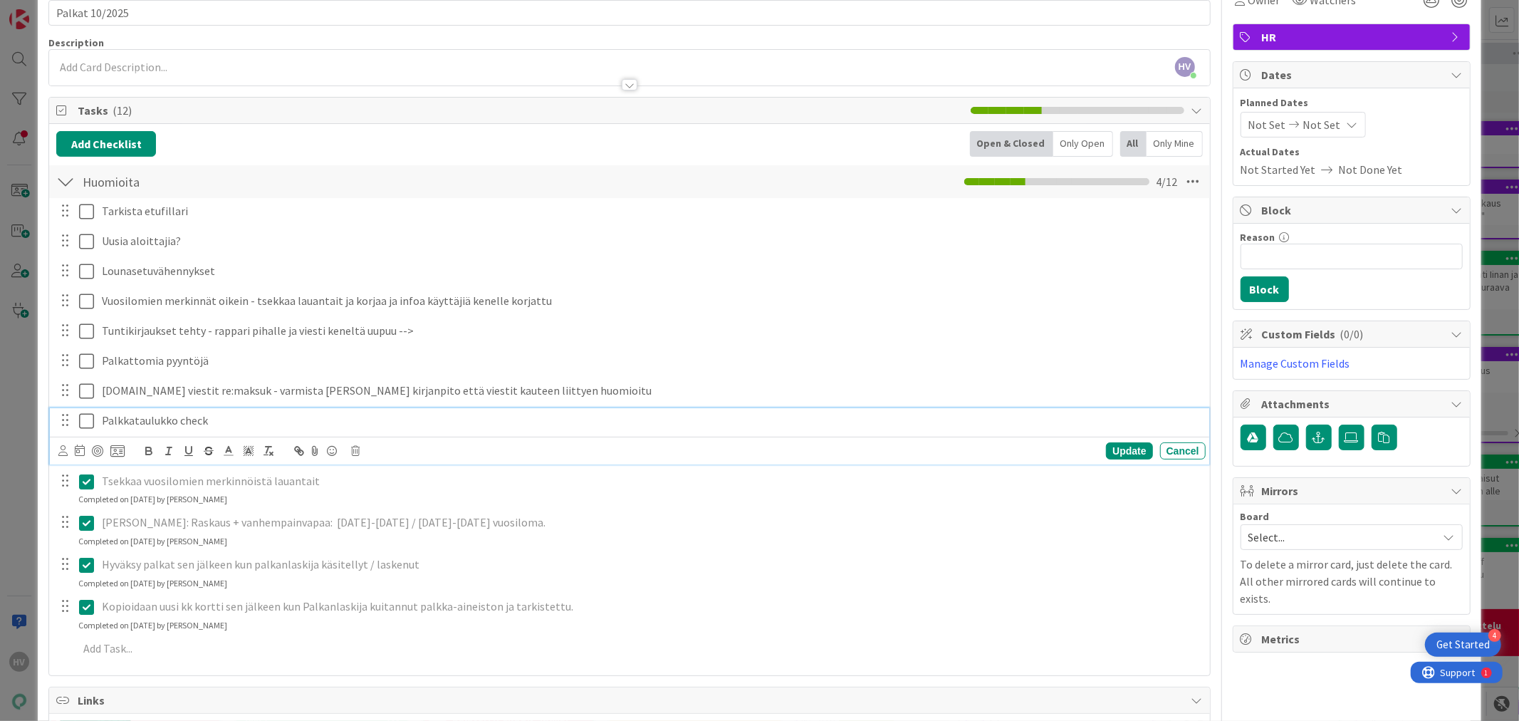
click at [209, 425] on p "Palkkataulukko check" at bounding box center [651, 420] width 1098 height 16
click at [191, 421] on p "Palkkataulukko check" at bounding box center [651, 420] width 1098 height 16
click at [193, 421] on p "Palkkataulukko check" at bounding box center [651, 420] width 1098 height 16
click at [88, 478] on icon at bounding box center [86, 481] width 15 height 17
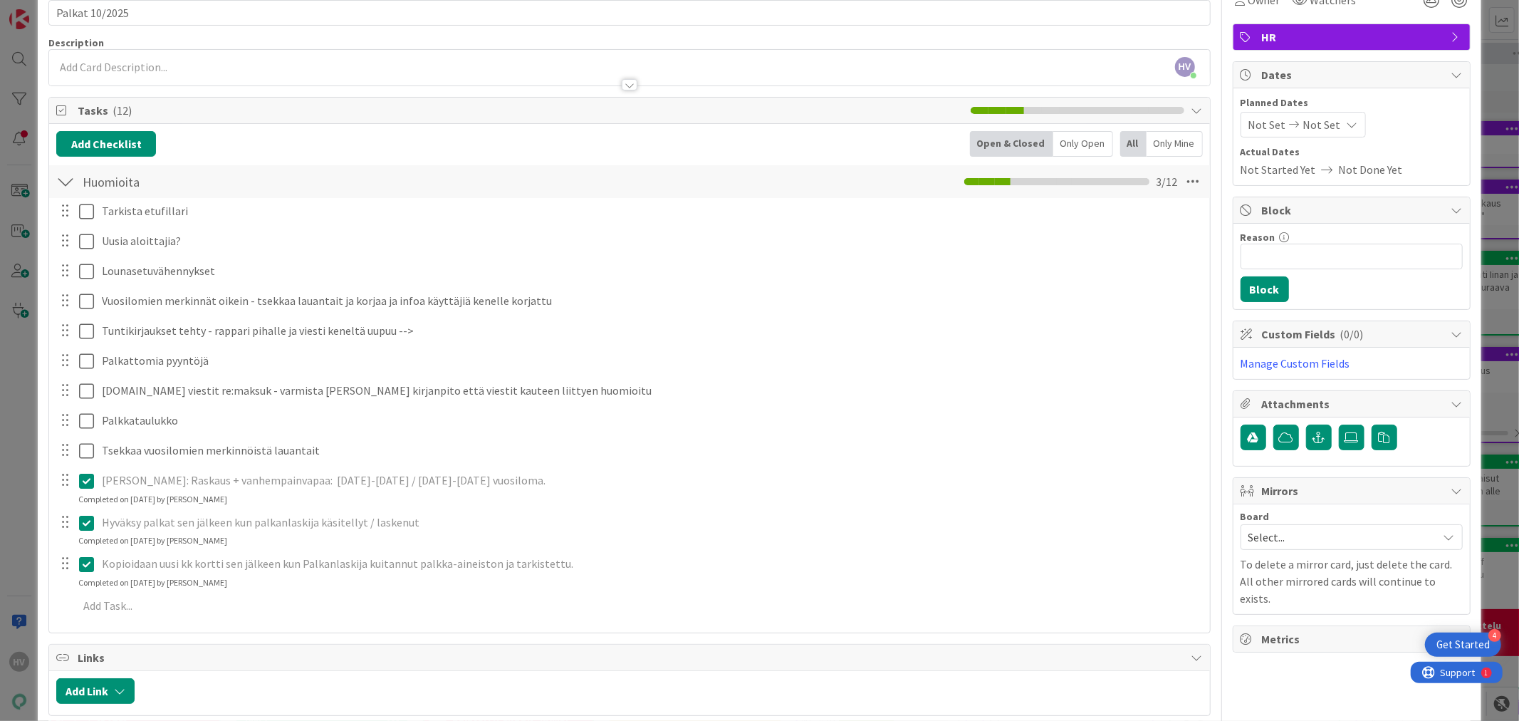
click at [89, 510] on div "Tarkista etufillari Update Cancel Uusia aloittajia? Update Cancel Lounasetuvähe…" at bounding box center [629, 411] width 1146 height 426
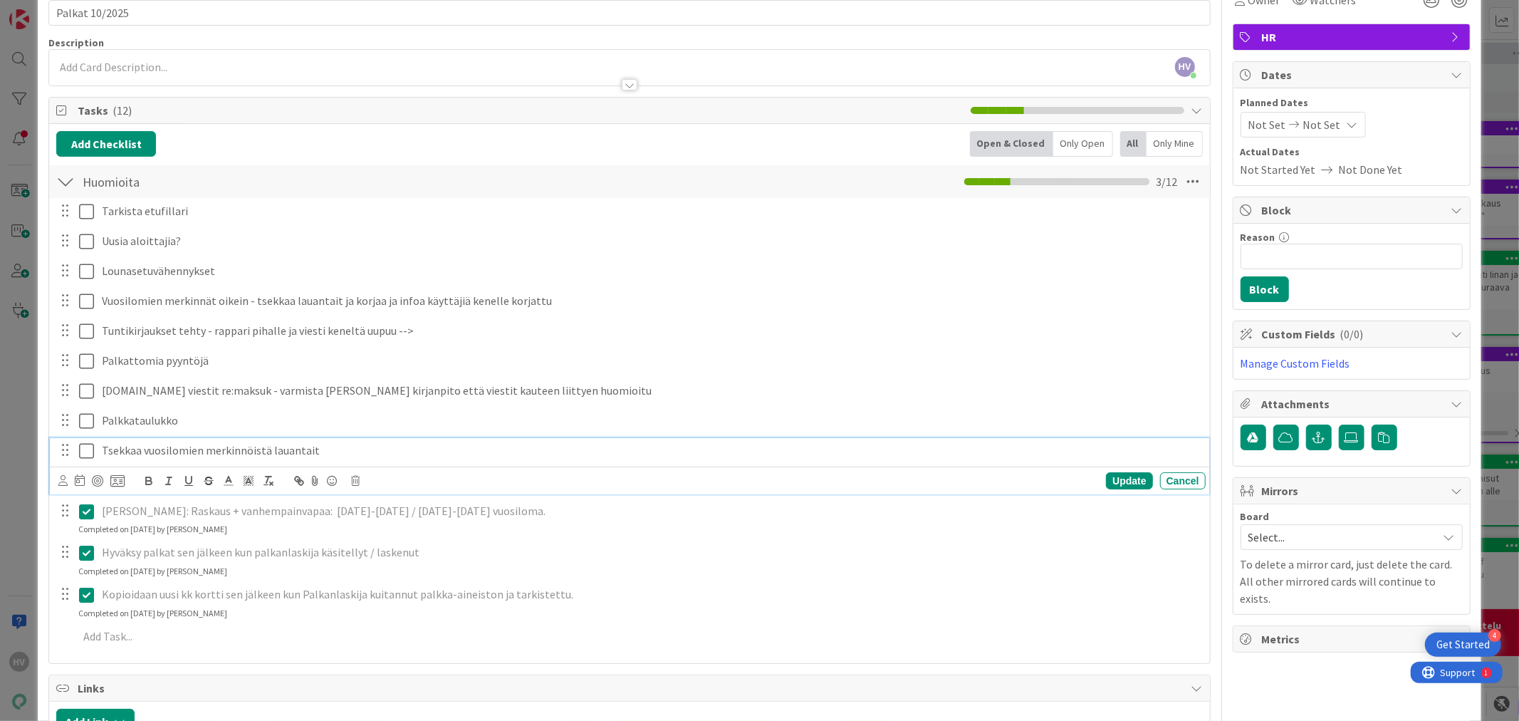
click at [224, 450] on p "Tsekkaa vuosilomien merkinnöistä lauantait" at bounding box center [651, 450] width 1098 height 16
click at [354, 480] on icon at bounding box center [355, 481] width 9 height 10
click at [394, 539] on div "Delete" at bounding box center [391, 541] width 53 height 26
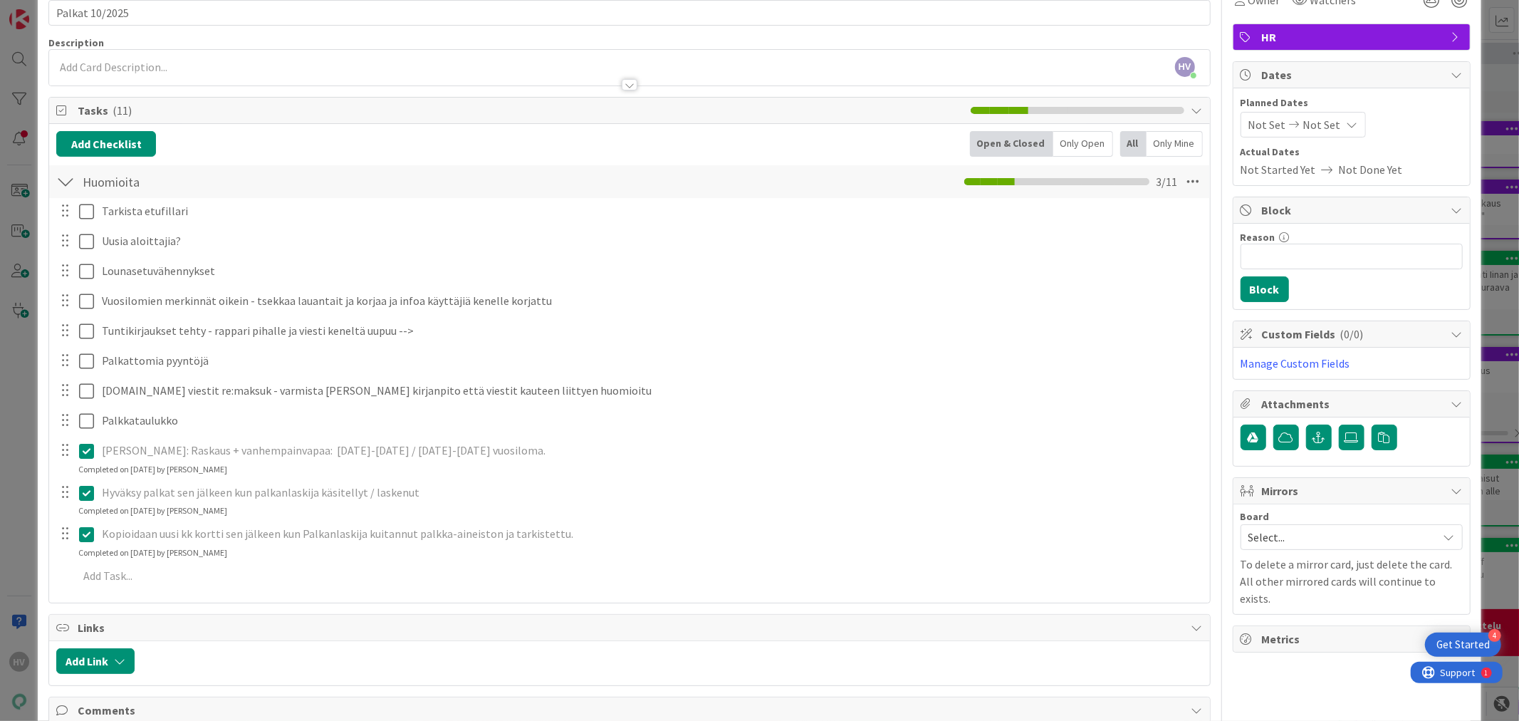
click at [79, 454] on icon at bounding box center [86, 450] width 15 height 17
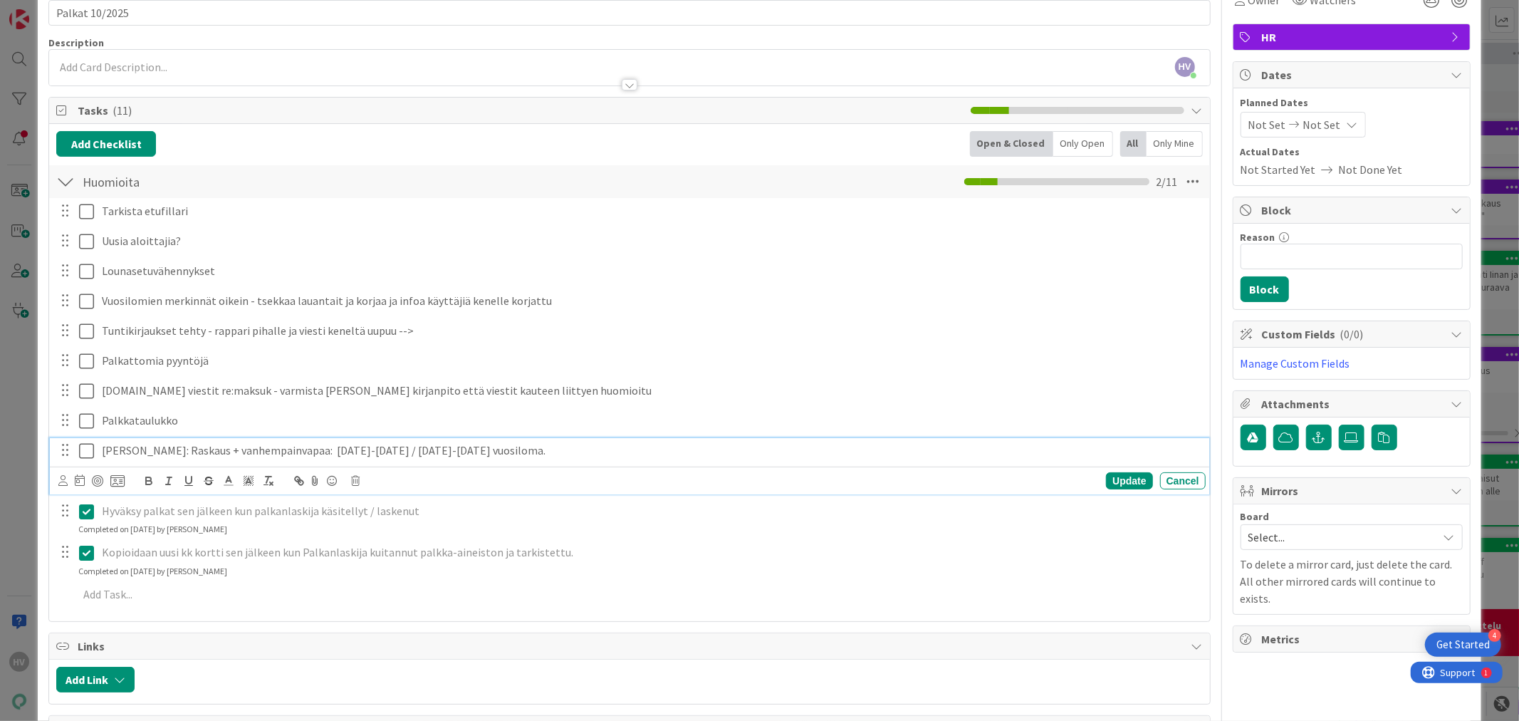
click at [657, 447] on p "[PERSON_NAME]: Raskaus + vanhempainvapaa: [DATE]-[DATE] / [DATE]-[DATE] vuosilo…" at bounding box center [651, 450] width 1098 height 16
click at [85, 511] on icon at bounding box center [86, 511] width 15 height 17
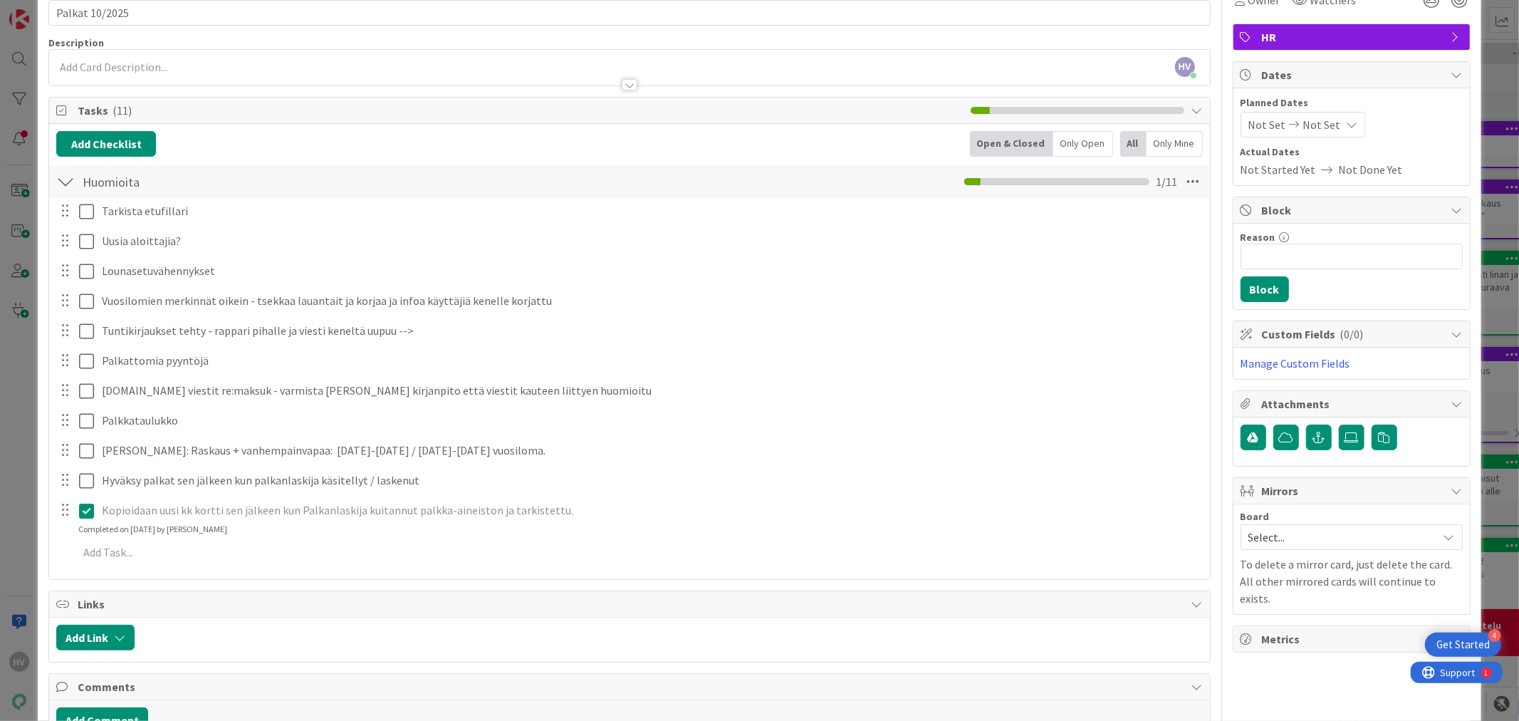
click at [83, 543] on div "Tarkista etufillari Update Cancel Uusia aloittajia? Update Cancel Lounasetuvähe…" at bounding box center [629, 384] width 1146 height 372
click at [88, 511] on icon at bounding box center [86, 510] width 15 height 17
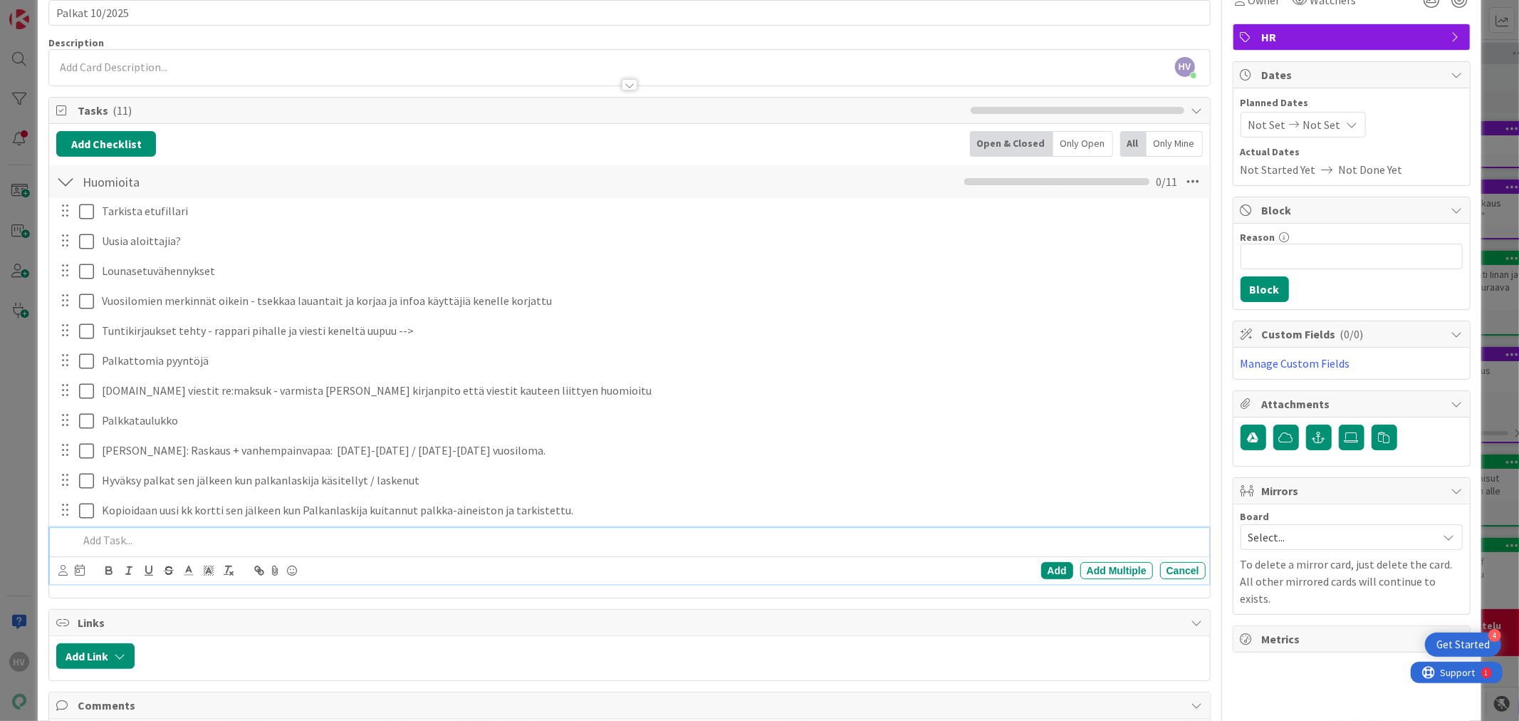
click at [157, 563] on div "Add Add Multiple Cancel" at bounding box center [629, 556] width 1158 height 56
click at [648, 433] on div "Palkkataulukko Update Cancel" at bounding box center [629, 421] width 1158 height 26
click at [297, 538] on p "[PERSON_NAME] paluuaikataulu" at bounding box center [638, 540] width 1121 height 16
click at [1045, 571] on div "Add" at bounding box center [1057, 570] width 32 height 17
